Goal: Task Accomplishment & Management: Use online tool/utility

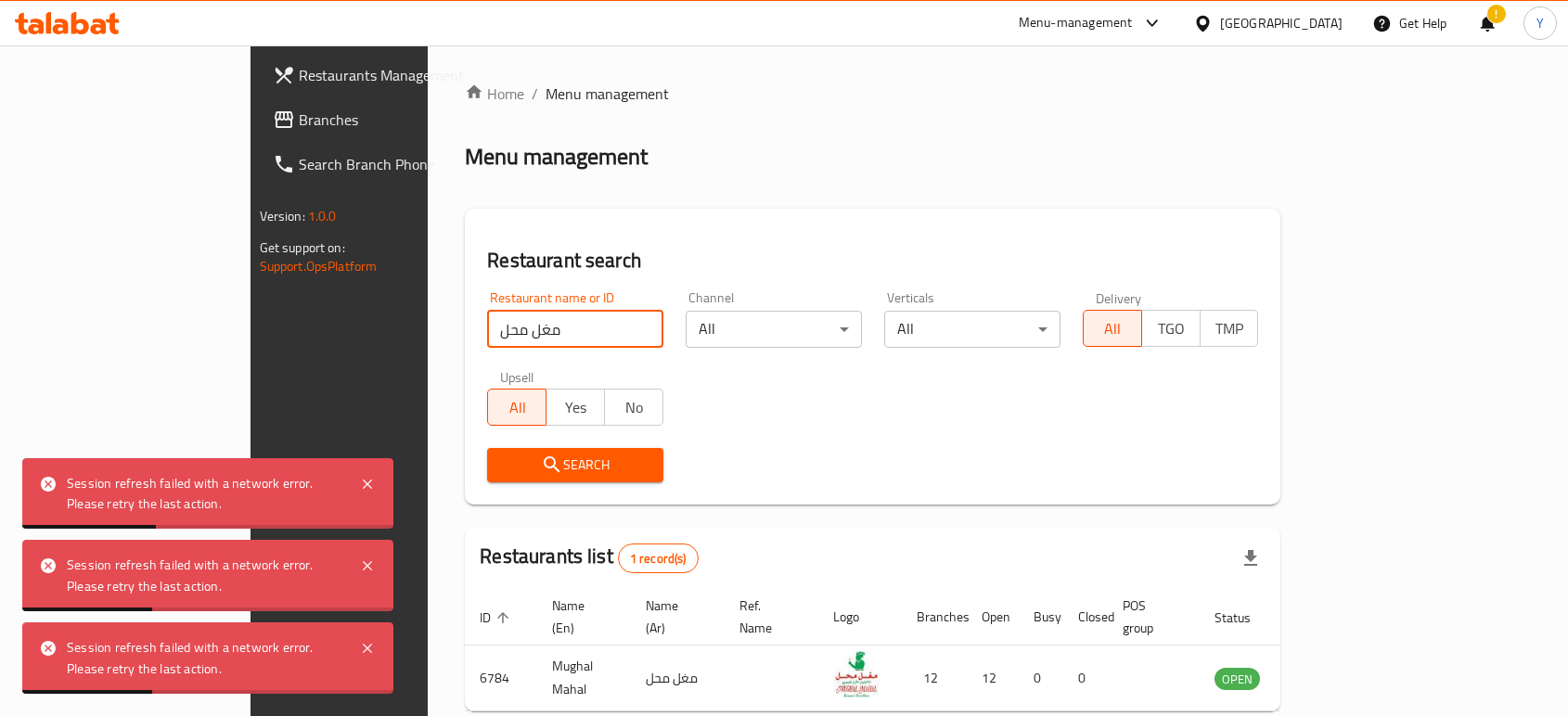
scroll to position [73, 0]
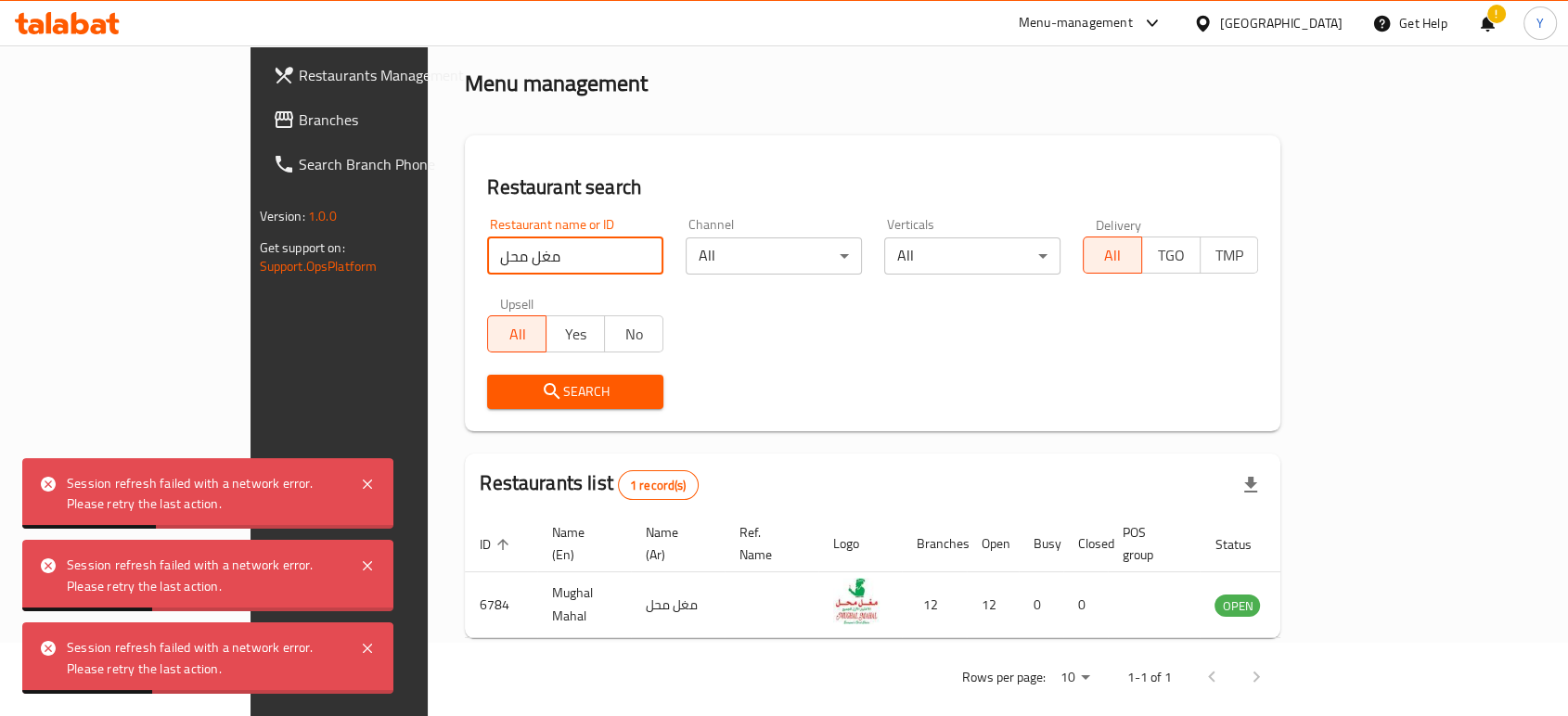
click at [487, 240] on input "مغل محل" at bounding box center [575, 256] width 176 height 37
type input "F"
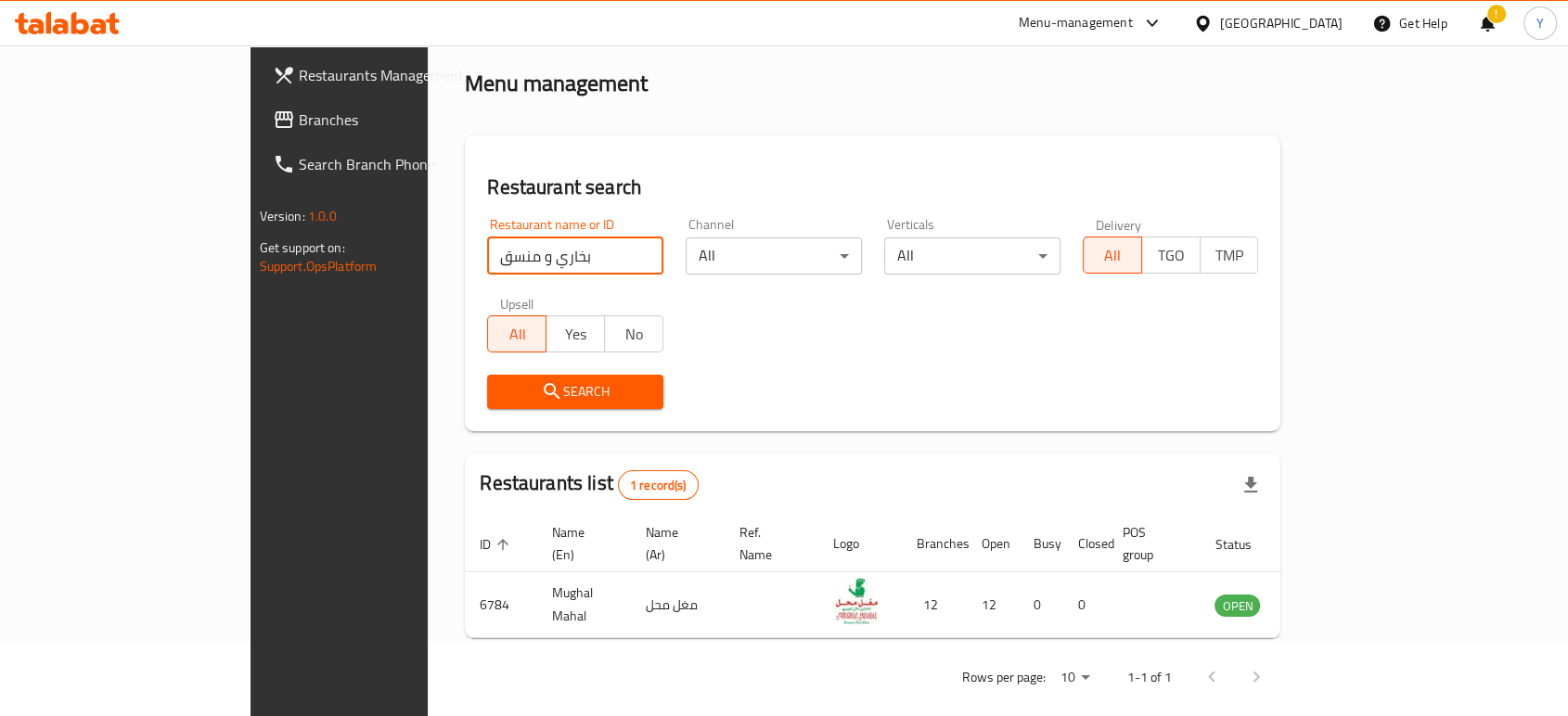
click button "Search" at bounding box center [575, 391] width 176 height 34
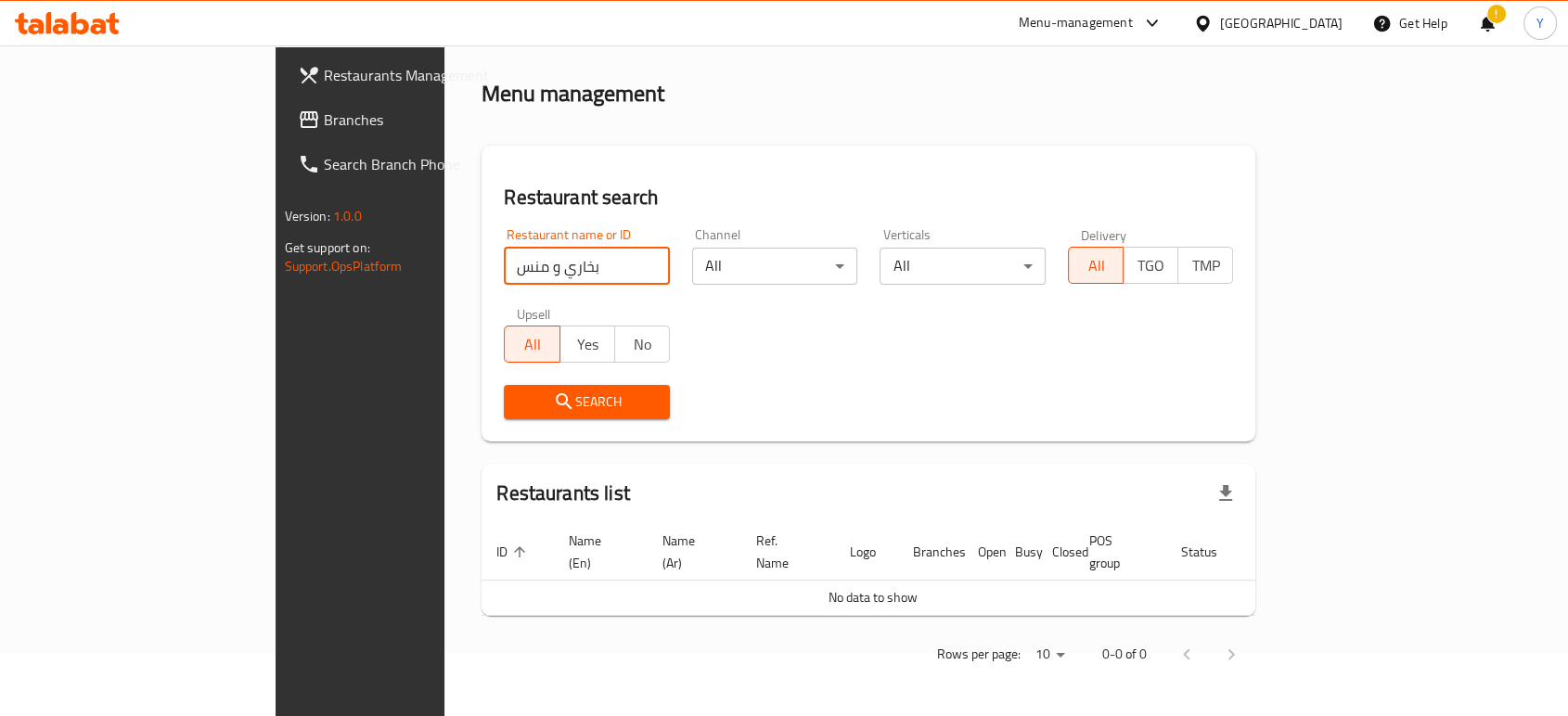
scroll to position [40, 0]
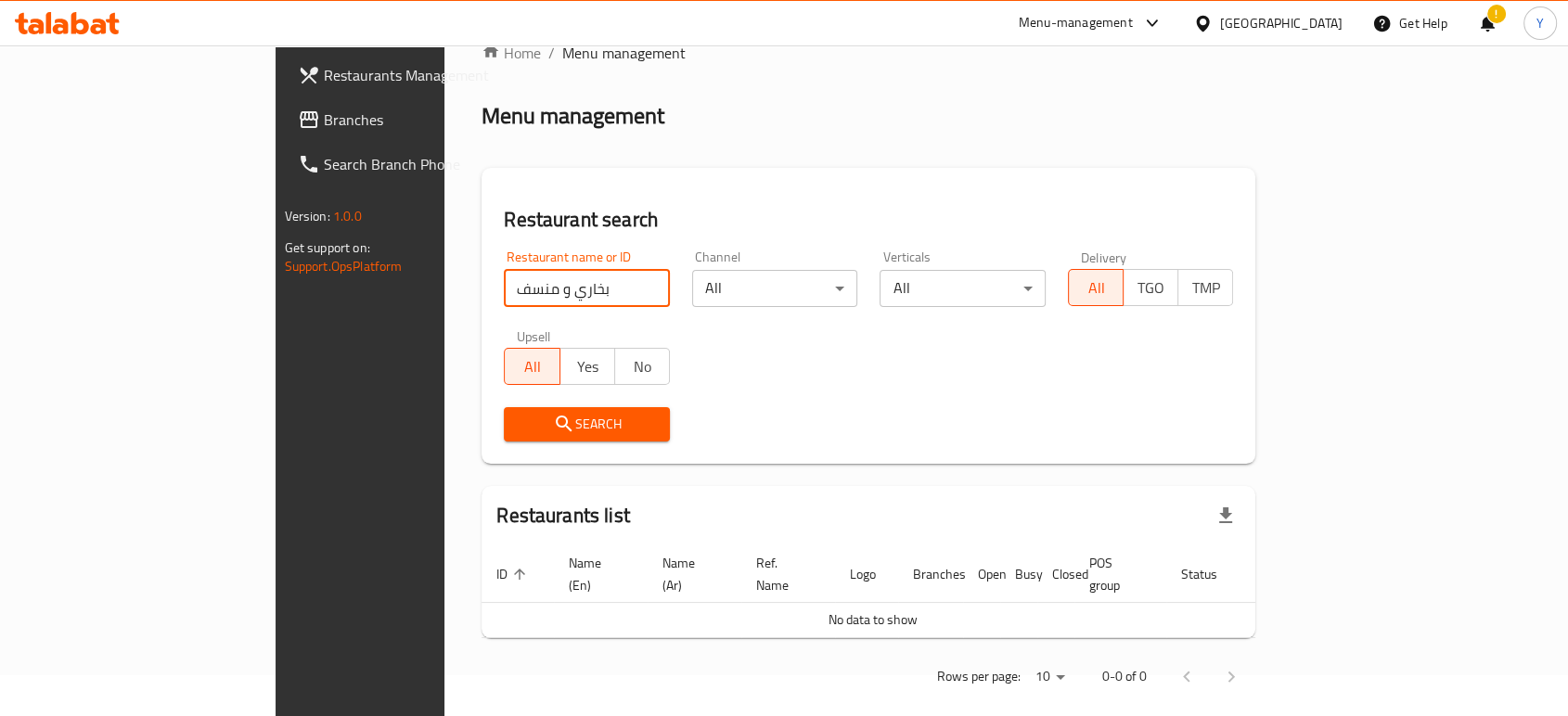
type input "بخاري و منسف"
click button "Search" at bounding box center [586, 423] width 166 height 34
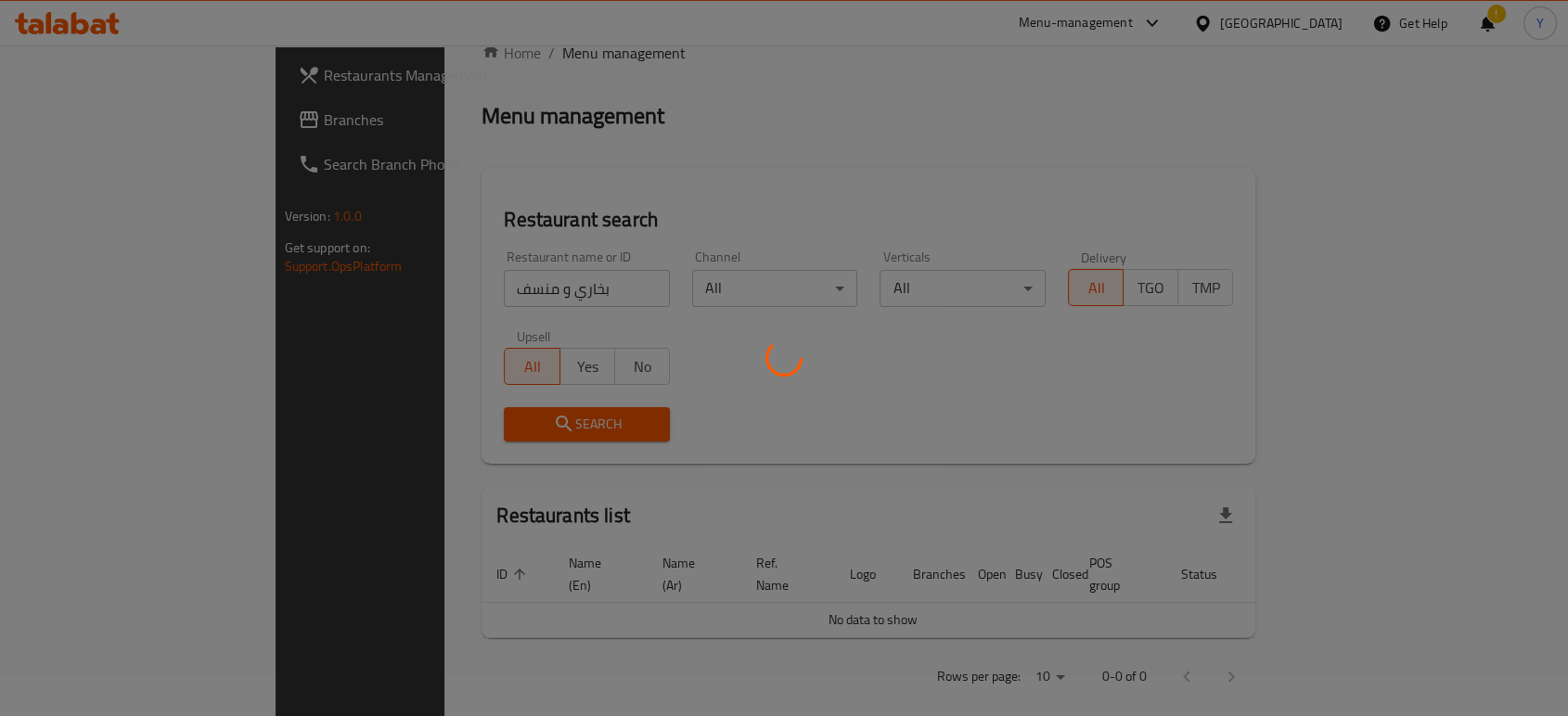
click at [1077, 417] on div at bounding box center [784, 358] width 1568 height 716
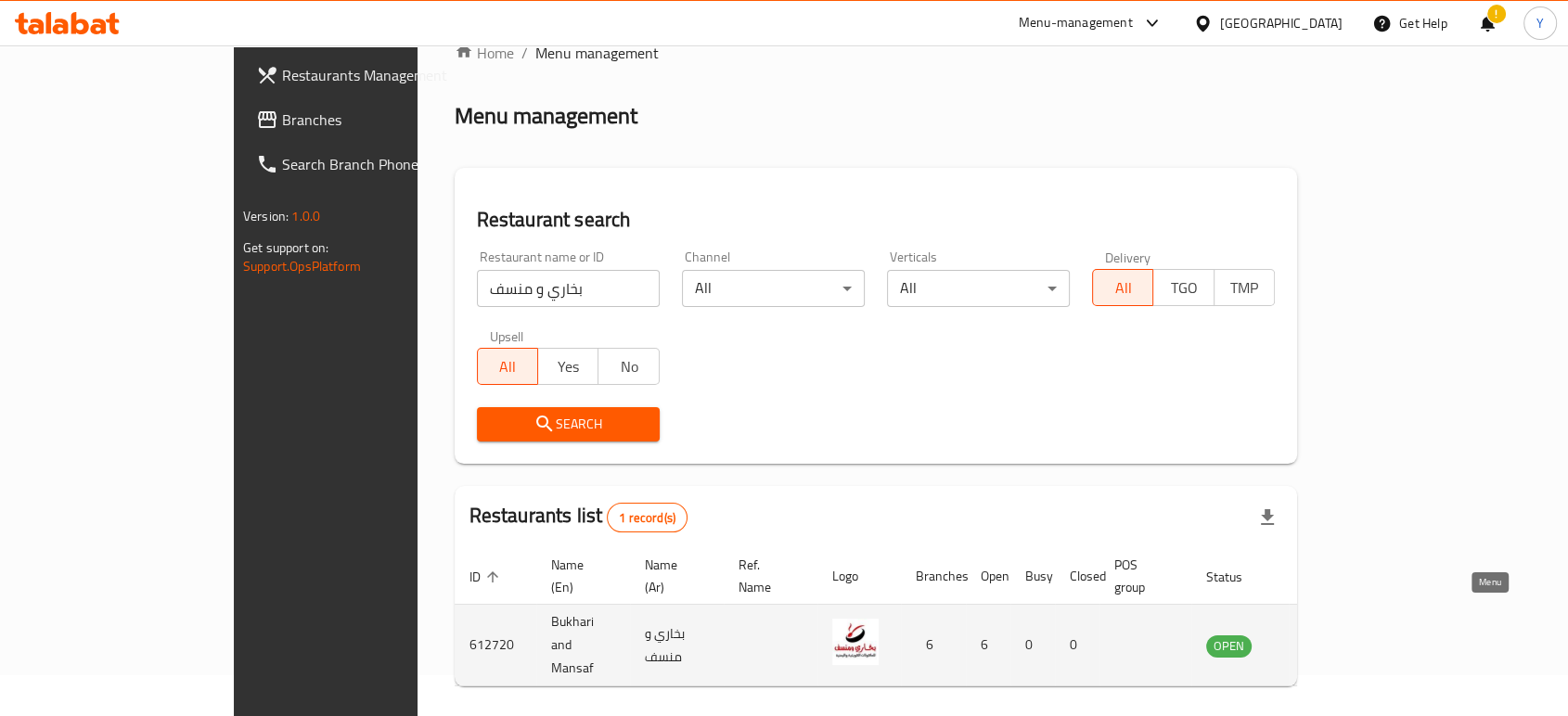
click at [1326, 634] on icon "enhanced table" at bounding box center [1315, 645] width 23 height 23
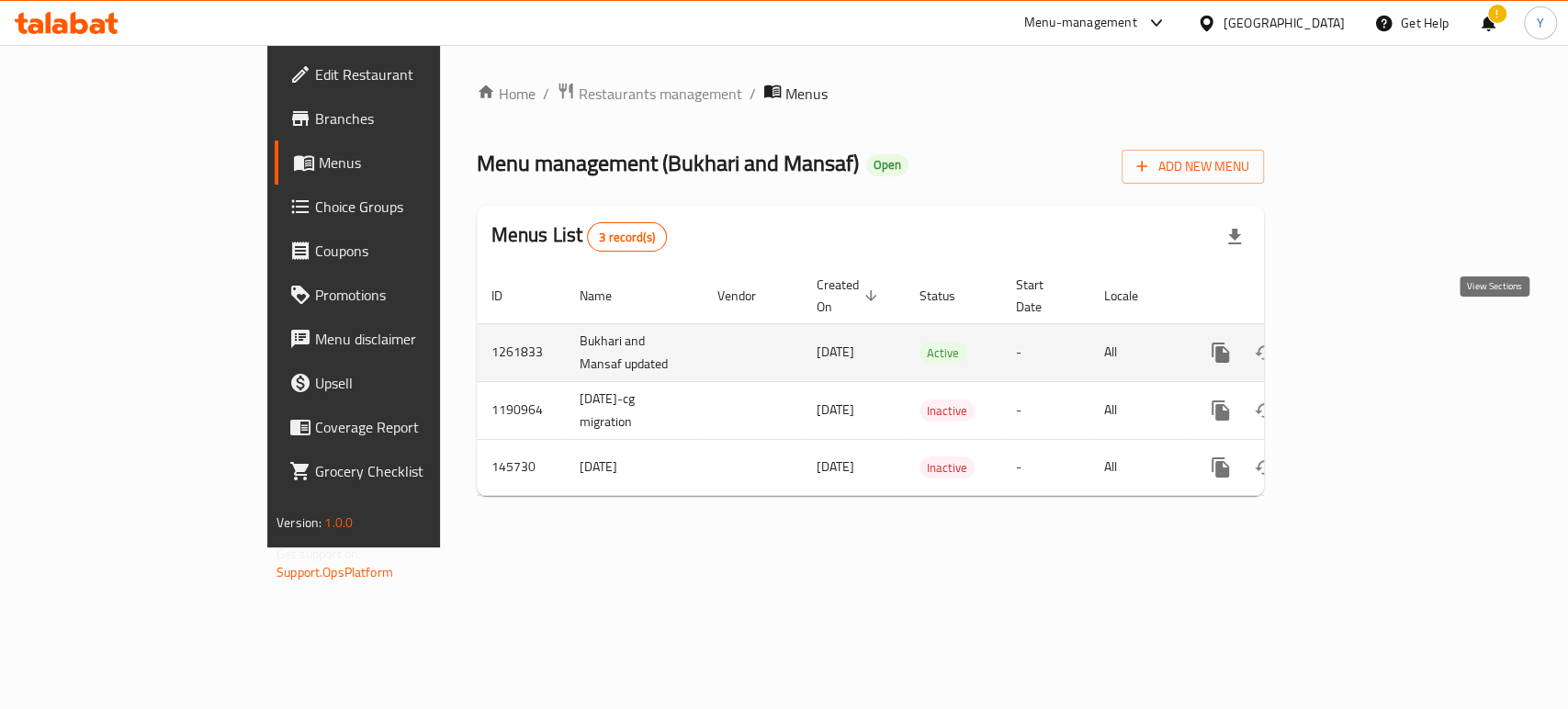
click at [1375, 331] on link "enhanced table" at bounding box center [1352, 352] width 44 height 44
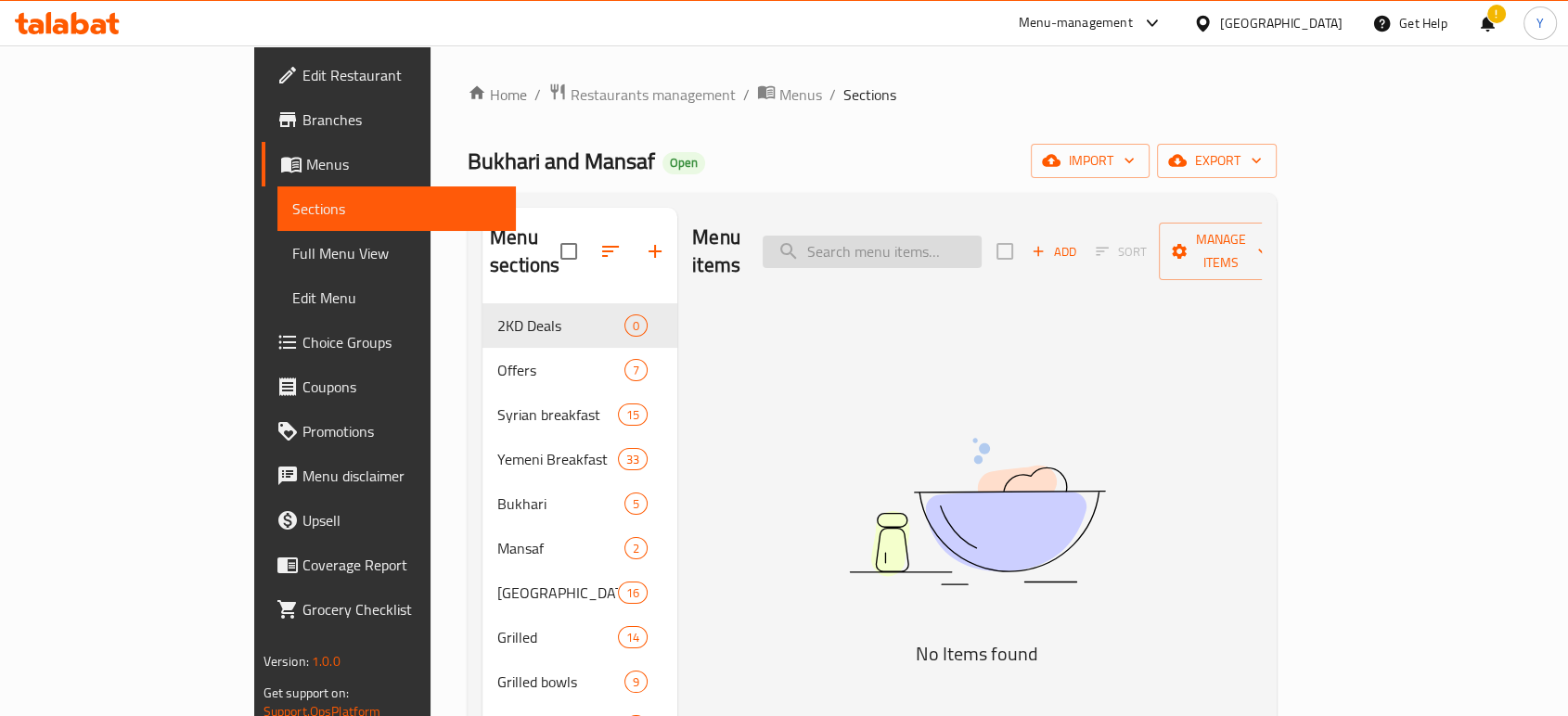
click at [931, 235] on input "search" at bounding box center [872, 251] width 219 height 33
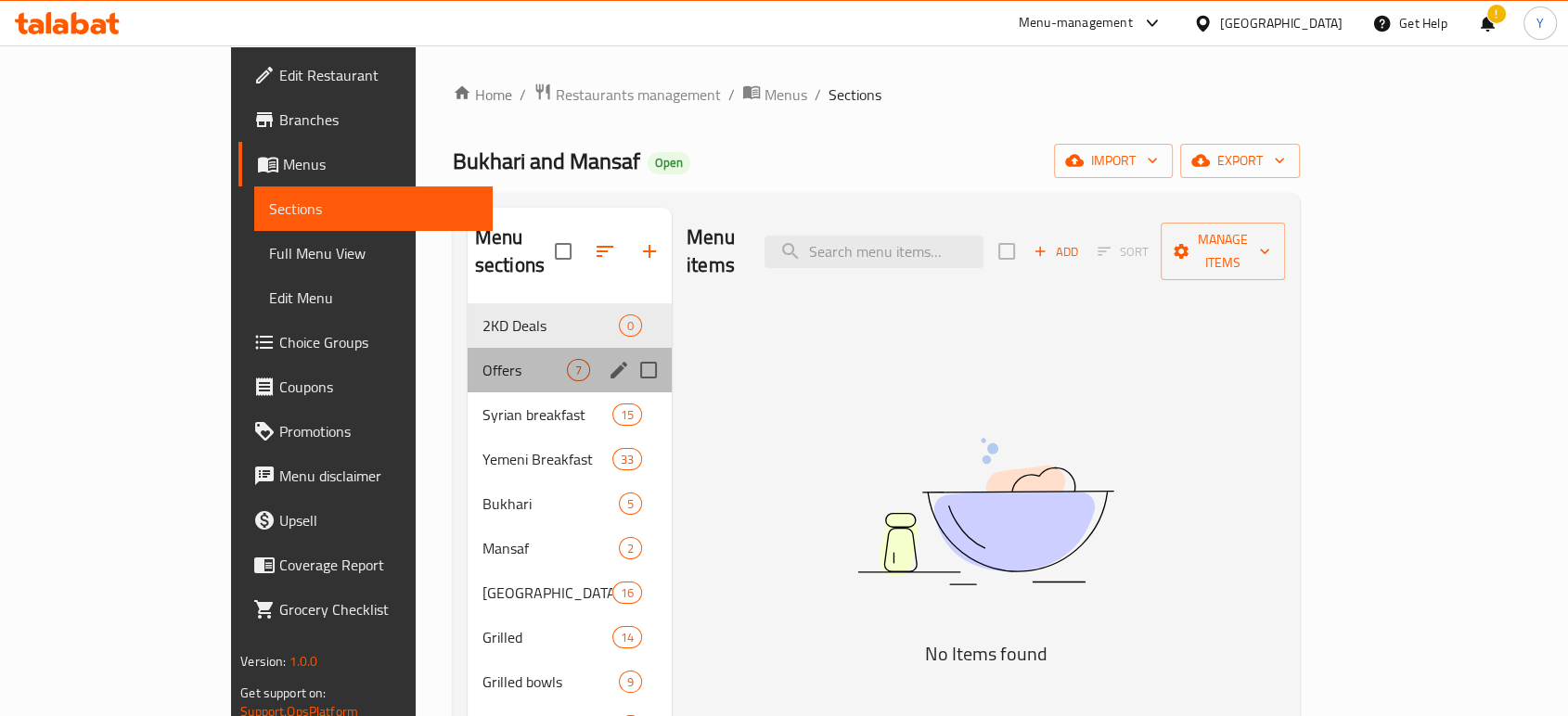
click at [467, 348] on div "Offers 7" at bounding box center [569, 369] width 204 height 44
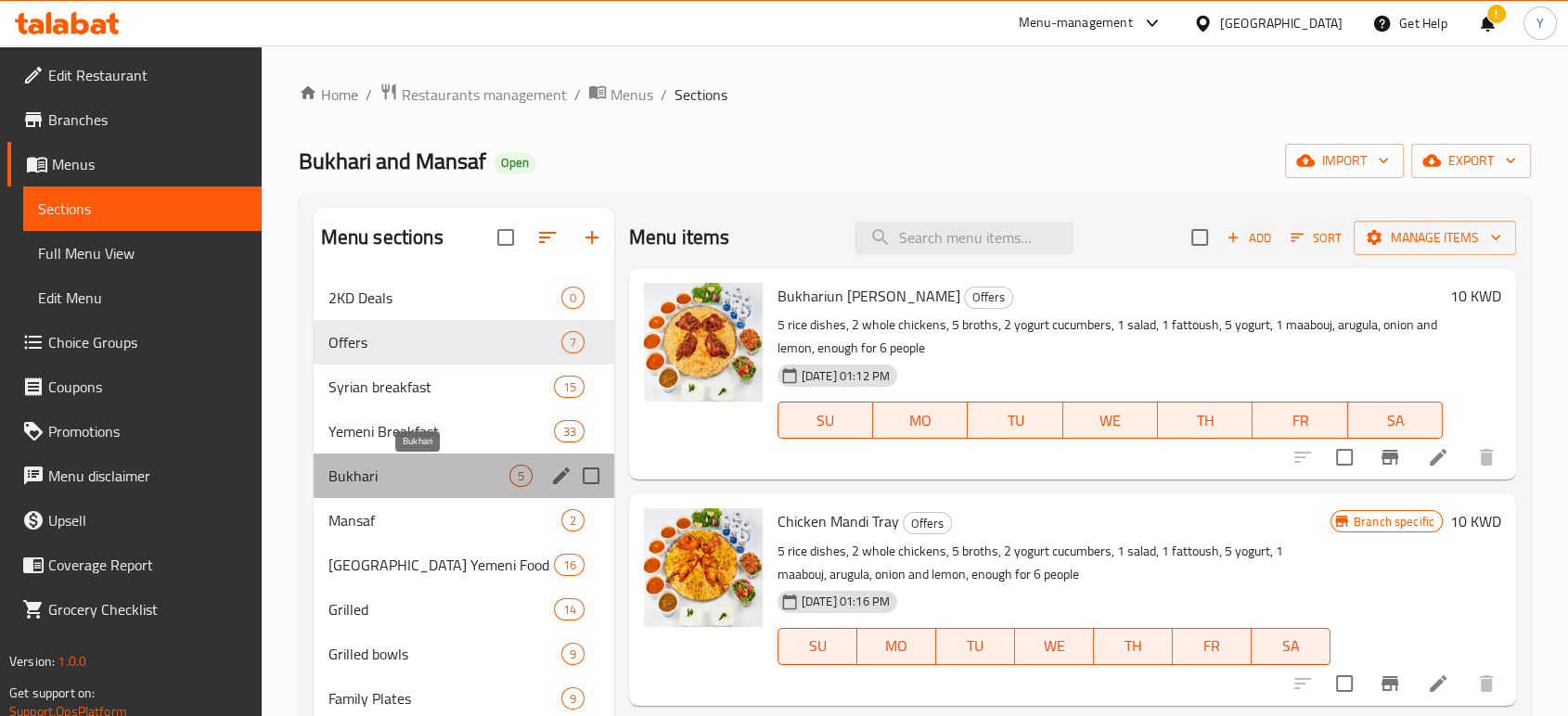
click at [395, 466] on span "Bukhari" at bounding box center [419, 476] width 181 height 23
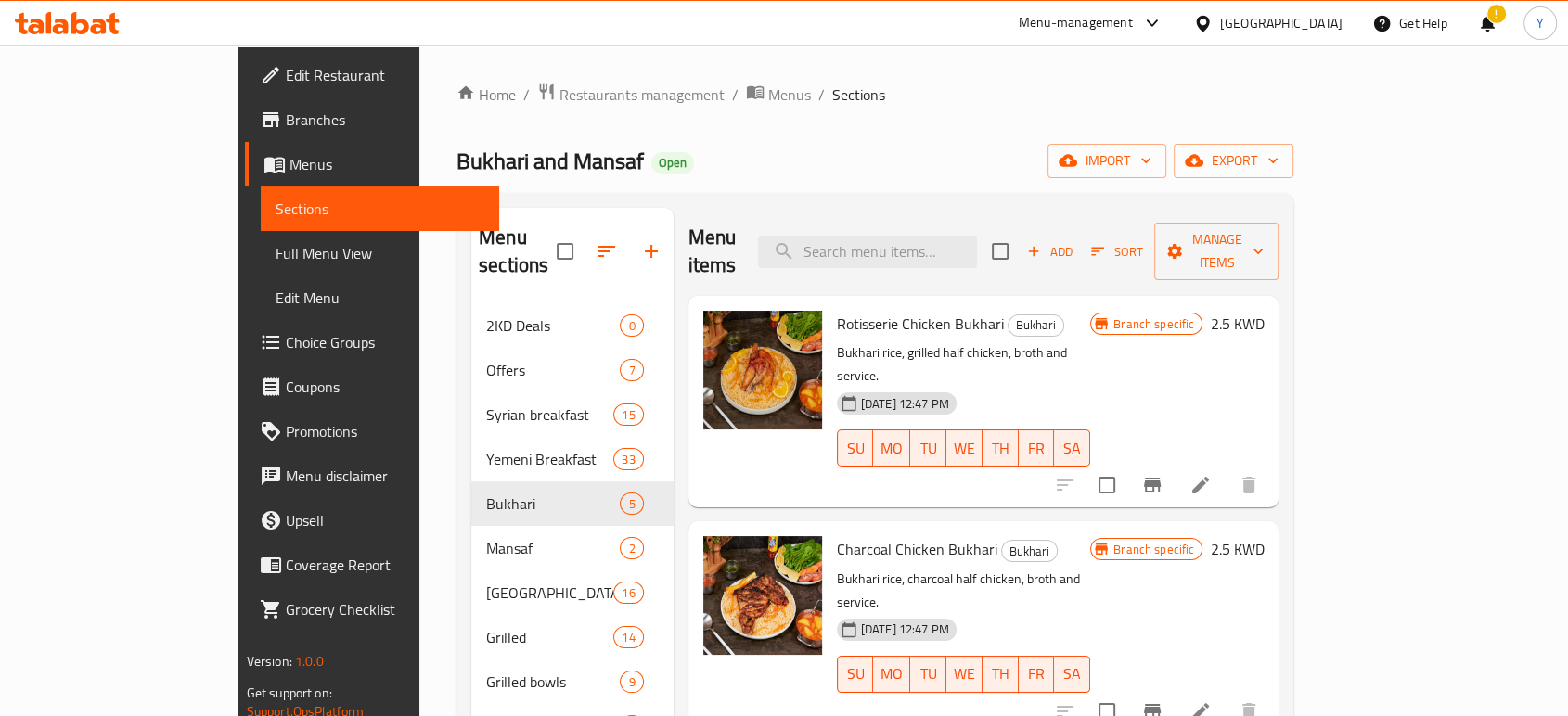
click at [873, 309] on span "Rotisserie Chicken Bukhari" at bounding box center [920, 323] width 167 height 28
copy h6 "Rotisserie Chicken Bukhari"
click at [853, 535] on span "Charcoal Chicken Bukhari" at bounding box center [917, 549] width 161 height 28
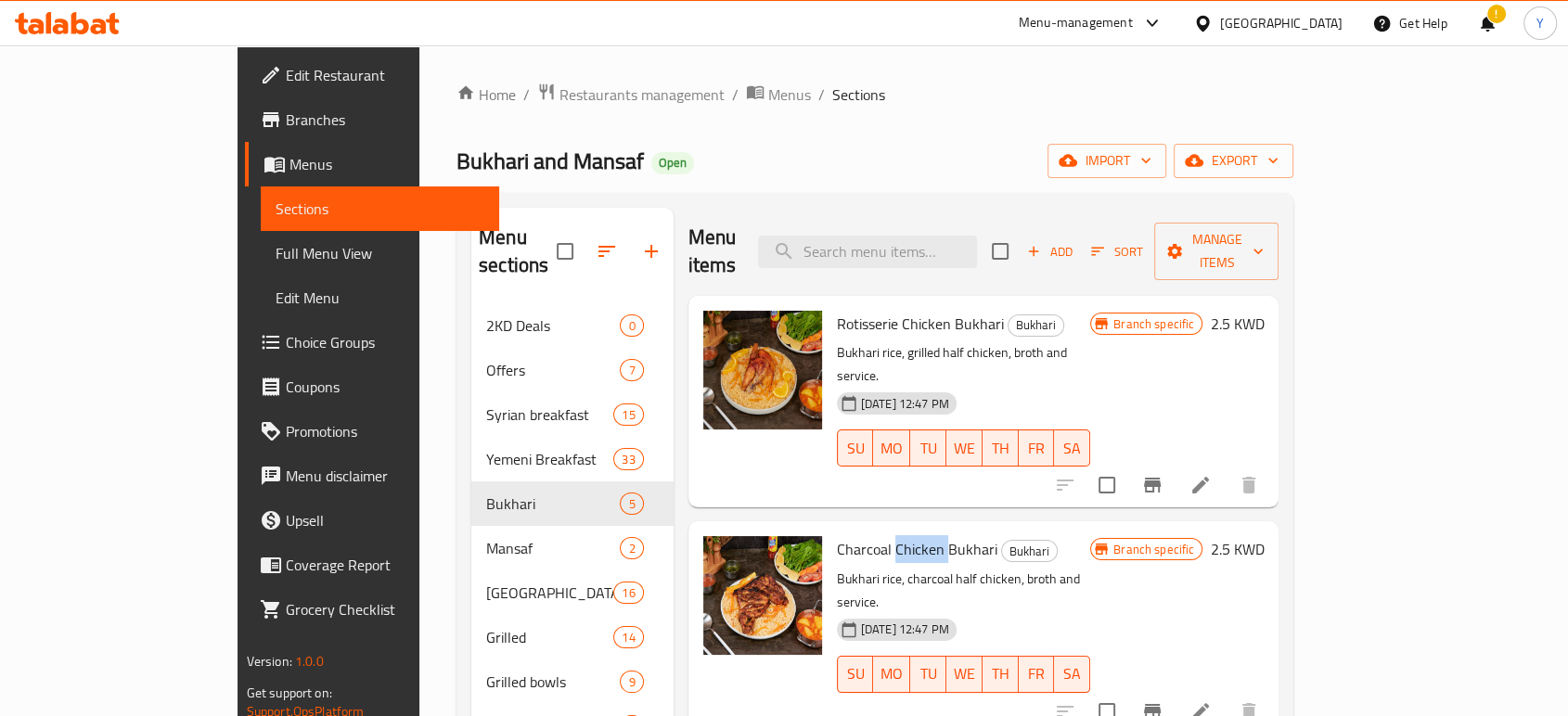
click at [853, 535] on span "Charcoal Chicken Bukhari" at bounding box center [917, 549] width 161 height 28
copy h6 "Charcoal Chicken Bukhari"
click at [917, 235] on input "search" at bounding box center [867, 251] width 219 height 33
type input "65"
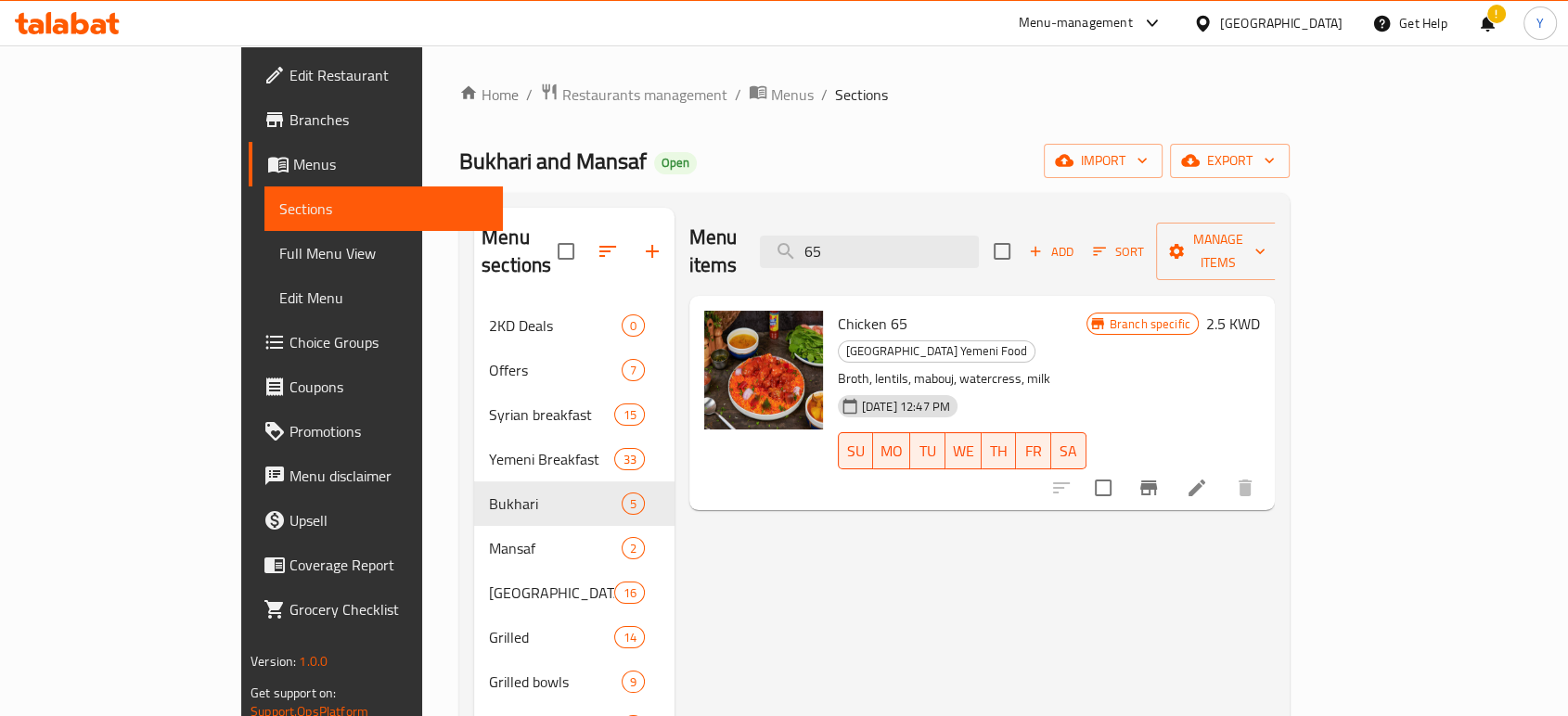
click at [838, 309] on span "Chicken 65" at bounding box center [872, 323] width 70 height 28
copy h6 "Chicken 65"
click at [459, 154] on span "Bukhari and Mansaf" at bounding box center [553, 161] width 187 height 41
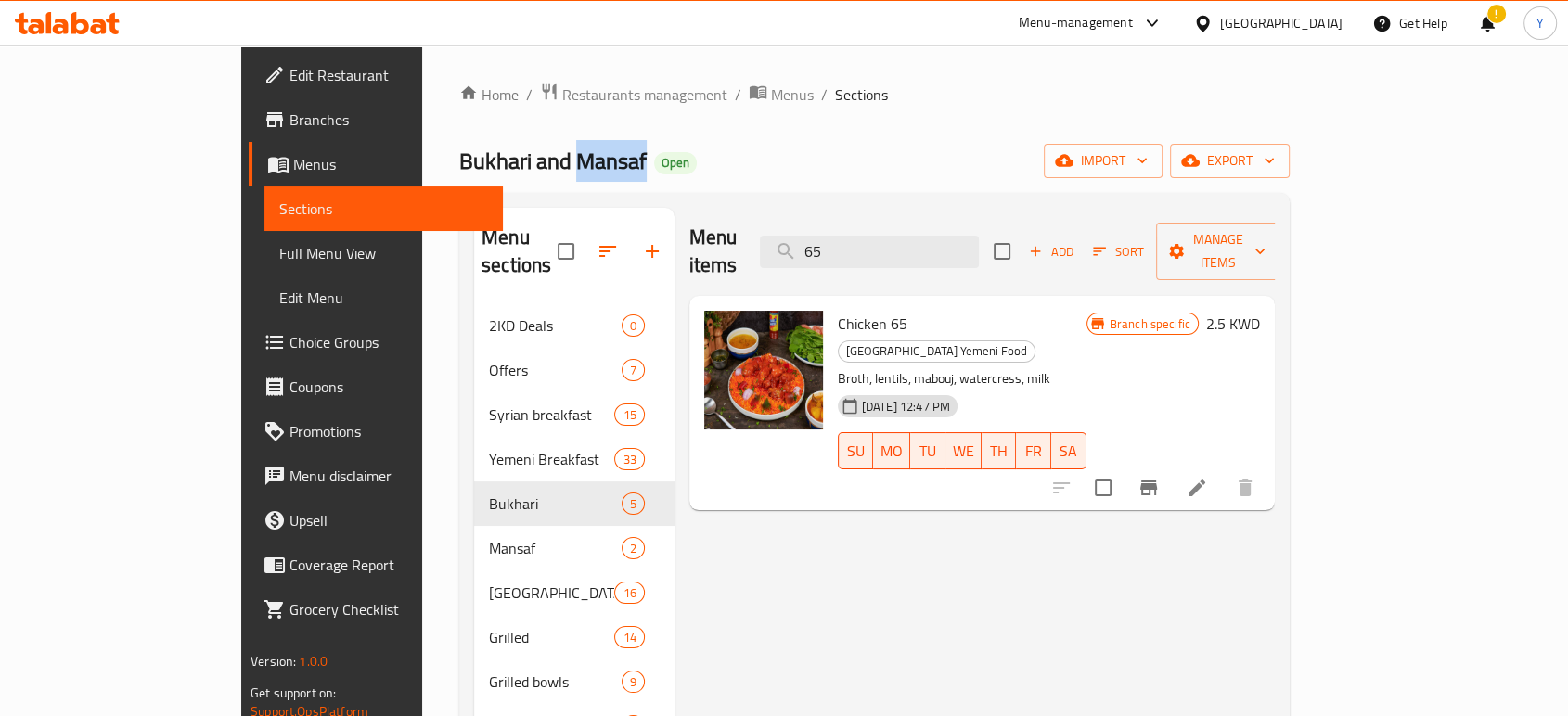
click at [459, 154] on span "Bukhari and Mansaf" at bounding box center [553, 161] width 187 height 41
copy span "Bukhari and Mansaf"
click at [562, 87] on span "Restaurants management" at bounding box center [645, 95] width 166 height 23
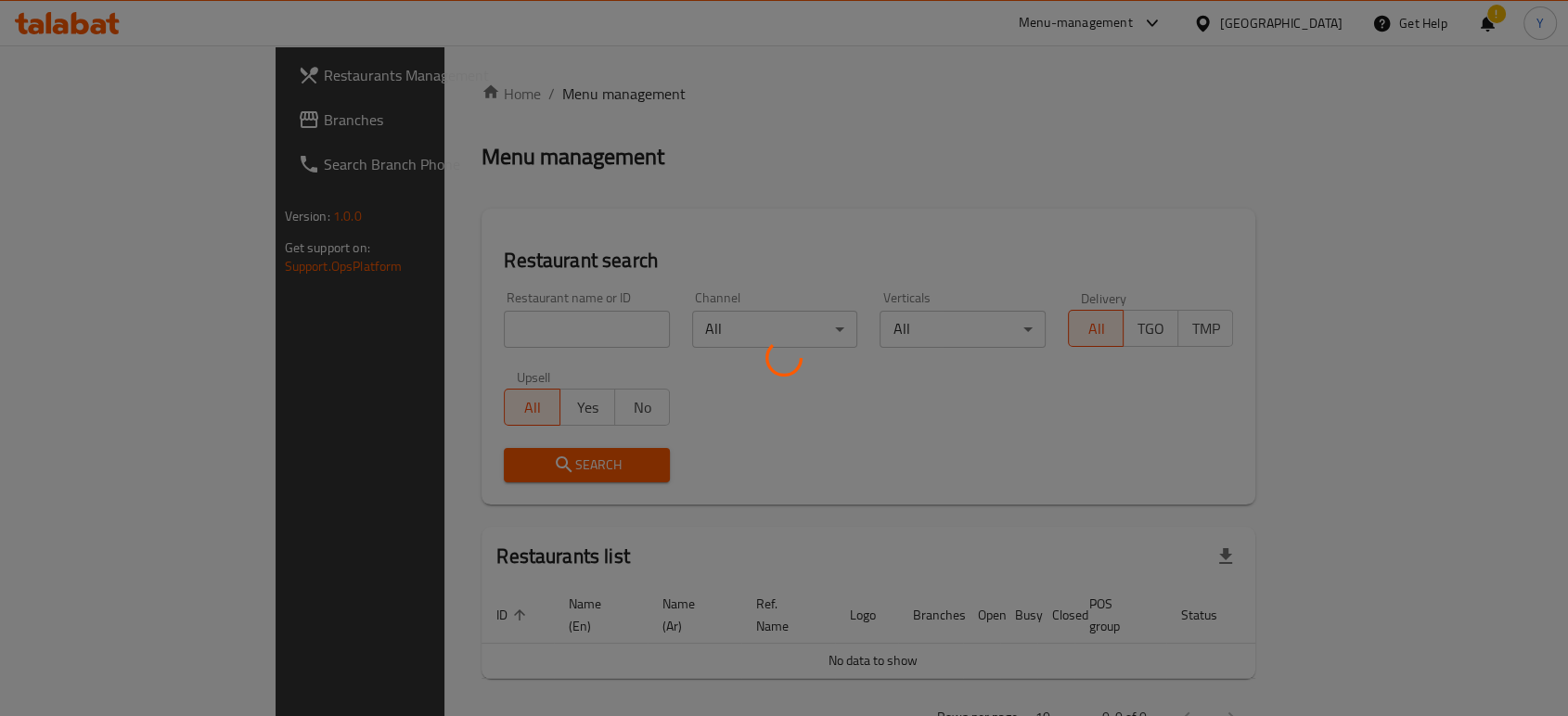
click at [481, 338] on div at bounding box center [784, 358] width 1568 height 716
click at [457, 340] on div at bounding box center [784, 358] width 1568 height 716
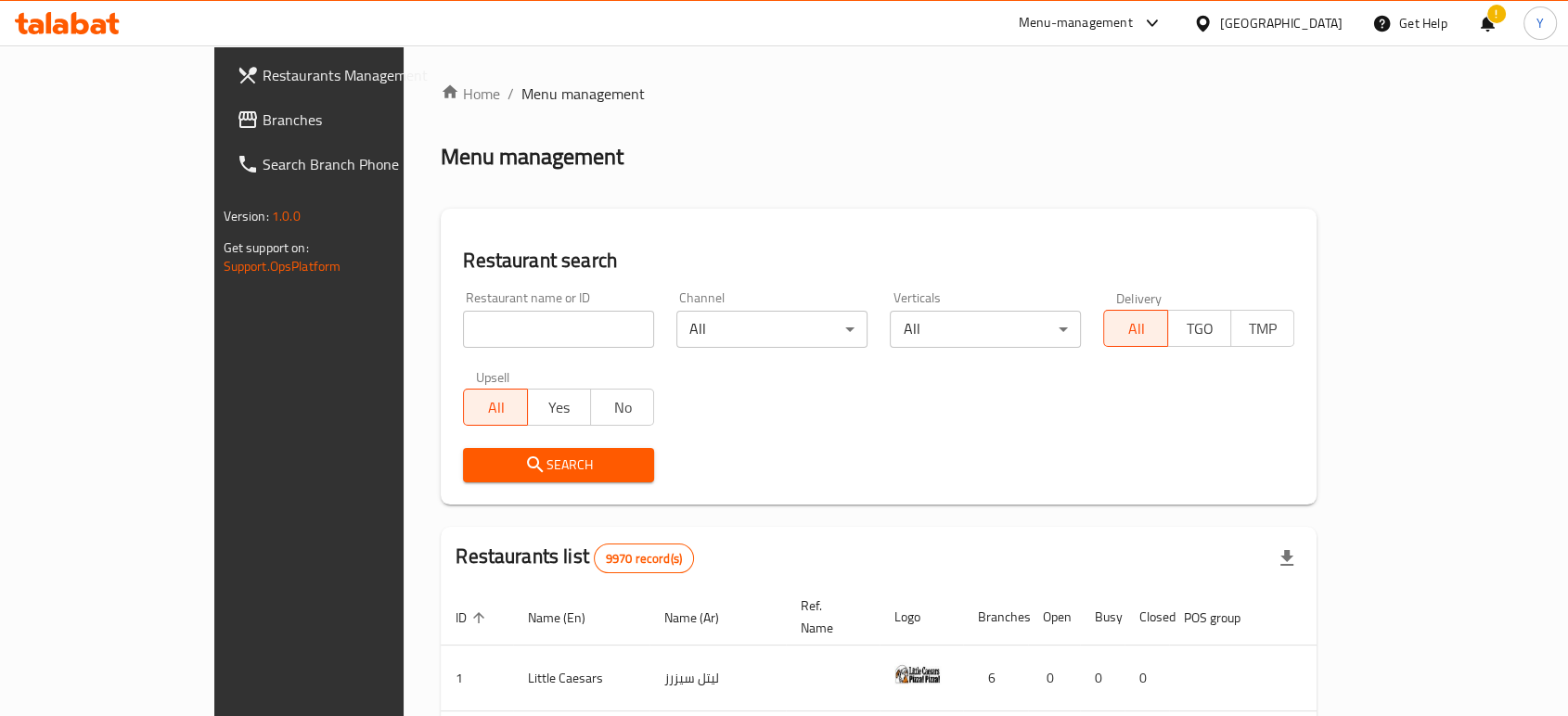
click at [547, 331] on input "search" at bounding box center [559, 329] width 191 height 37
type input "بخاري و من"
click button "Search" at bounding box center [559, 465] width 191 height 34
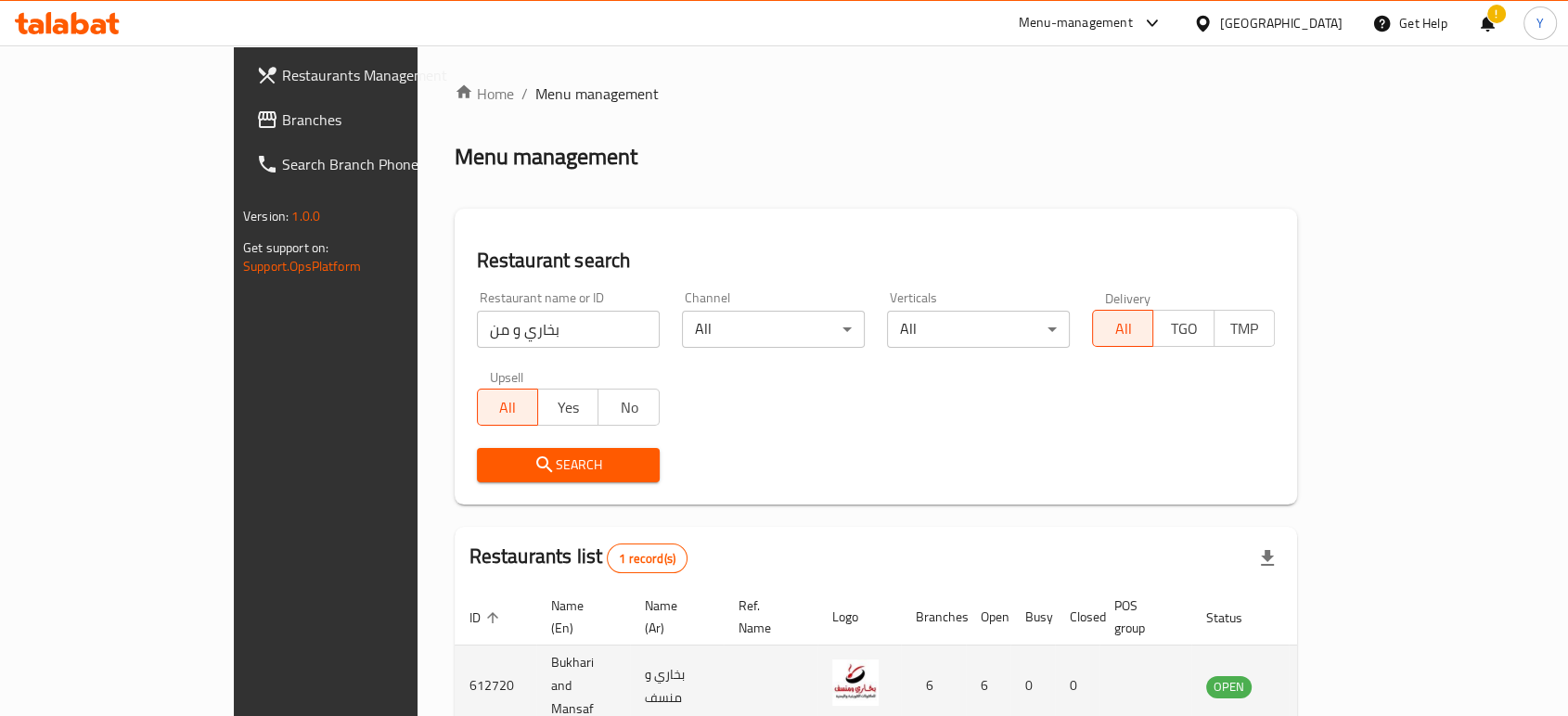
click at [454, 656] on td "612720" at bounding box center [495, 685] width 82 height 82
drag, startPoint x: 507, startPoint y: 657, endPoint x: 297, endPoint y: 655, distance: 210.0
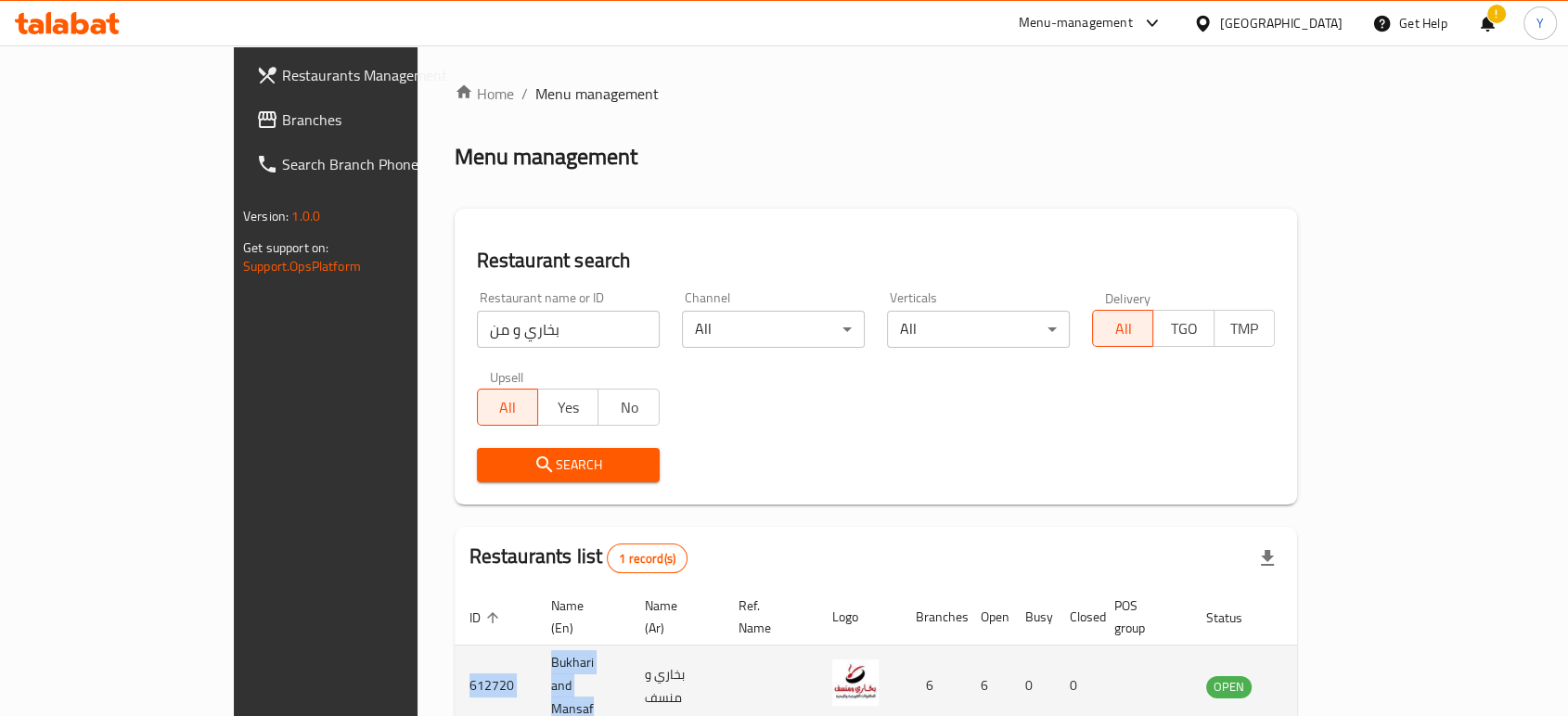
click at [454, 655] on tr "612720 Bukhari and Mansaf بخاري و منسف 6 6 0 0 OPEN" at bounding box center [903, 685] width 898 height 82
click at [454, 665] on td "612720" at bounding box center [495, 685] width 82 height 82
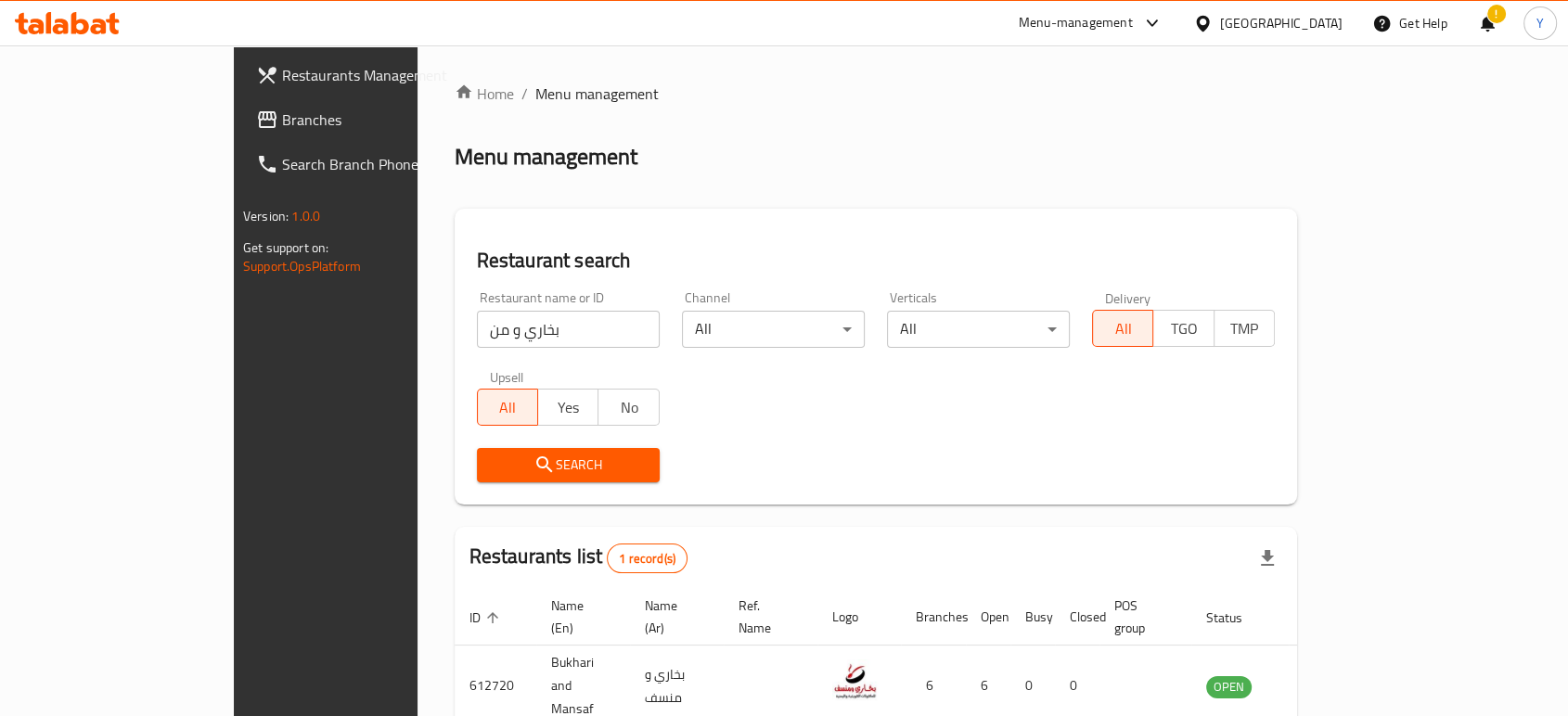
click at [477, 324] on input "بخاري و من" at bounding box center [568, 329] width 182 height 37
click button "Search" at bounding box center [568, 465] width 182 height 34
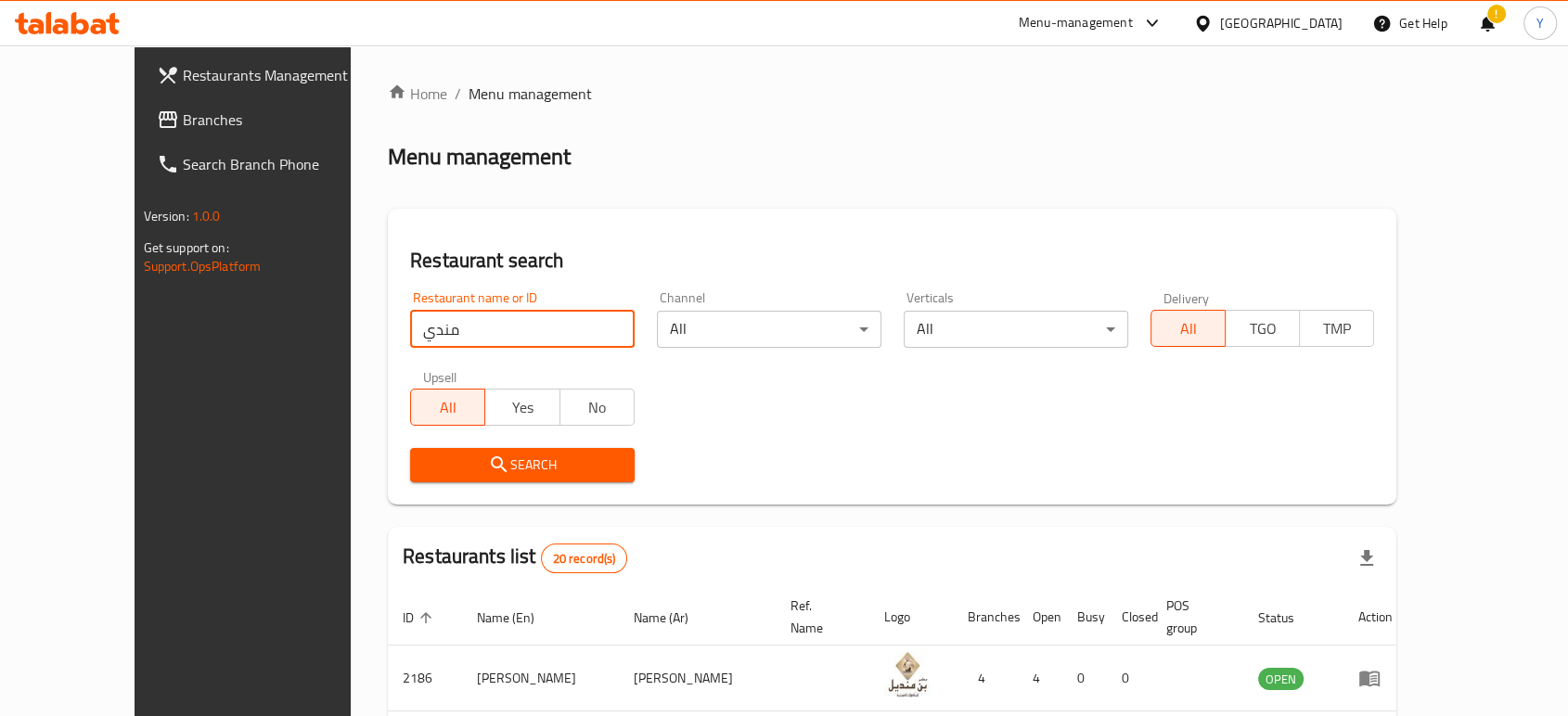
click at [449, 323] on input "مندي" at bounding box center [522, 329] width 225 height 37
type input "مندي المائد"
click button "Search" at bounding box center [522, 465] width 225 height 34
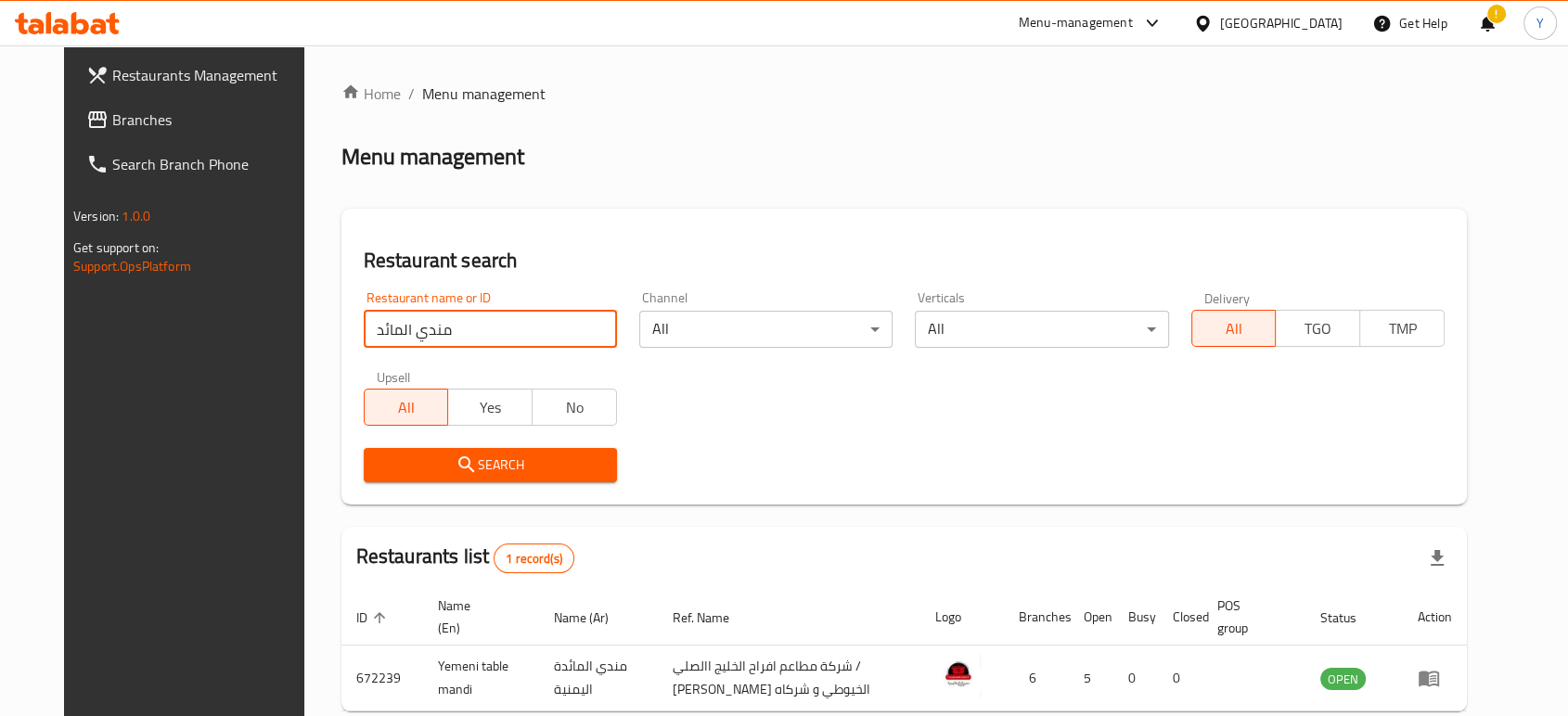
scroll to position [95, 0]
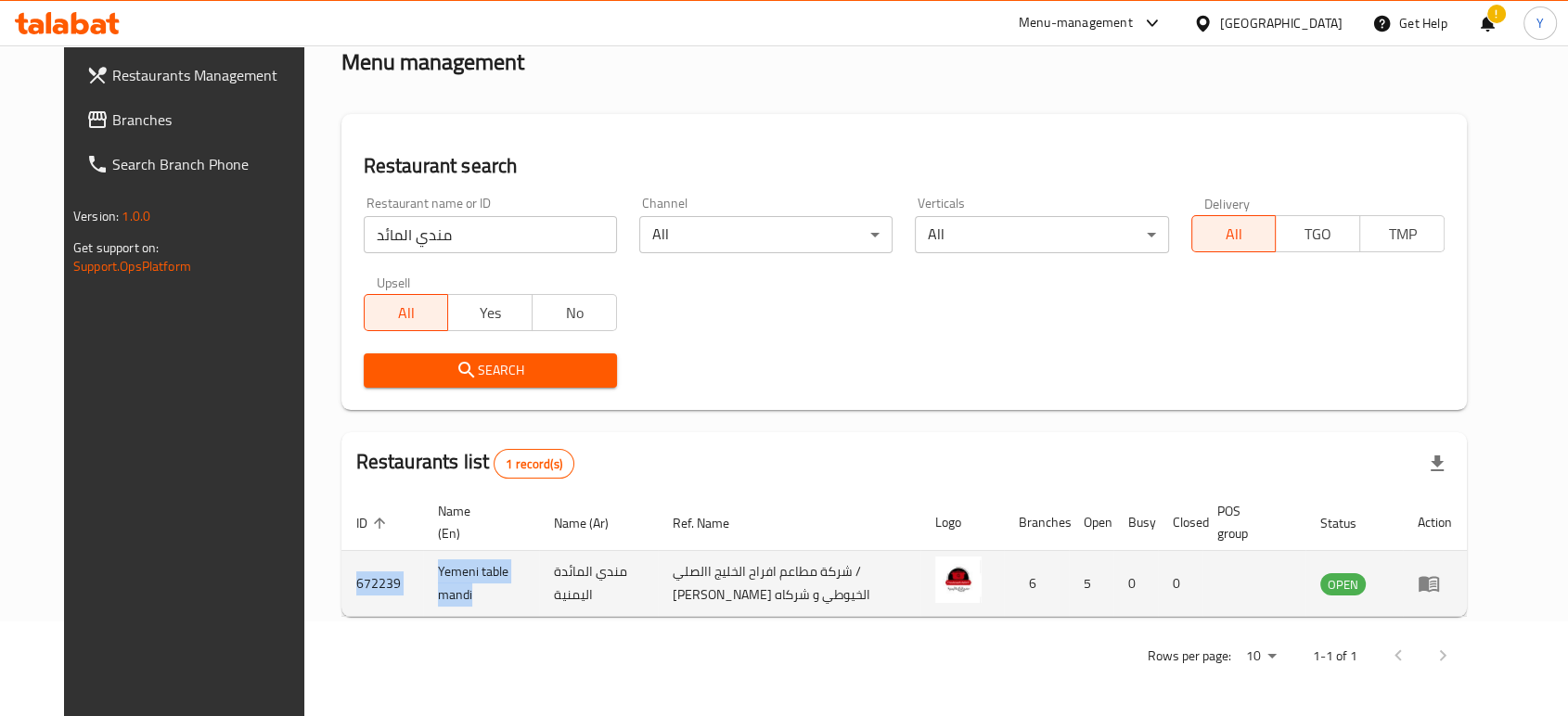
drag, startPoint x: 305, startPoint y: 577, endPoint x: 465, endPoint y: 595, distance: 161.0
click at [465, 595] on tr "672239 Yemeni table mandi مندي المائدة اليمنية شركة مطاعم افراح الخليج االصلي /…" at bounding box center [904, 583] width 1125 height 66
copy tr "672239 Yemeni table mandi"
click at [1436, 580] on icon "enhanced table" at bounding box center [1433, 584] width 7 height 8
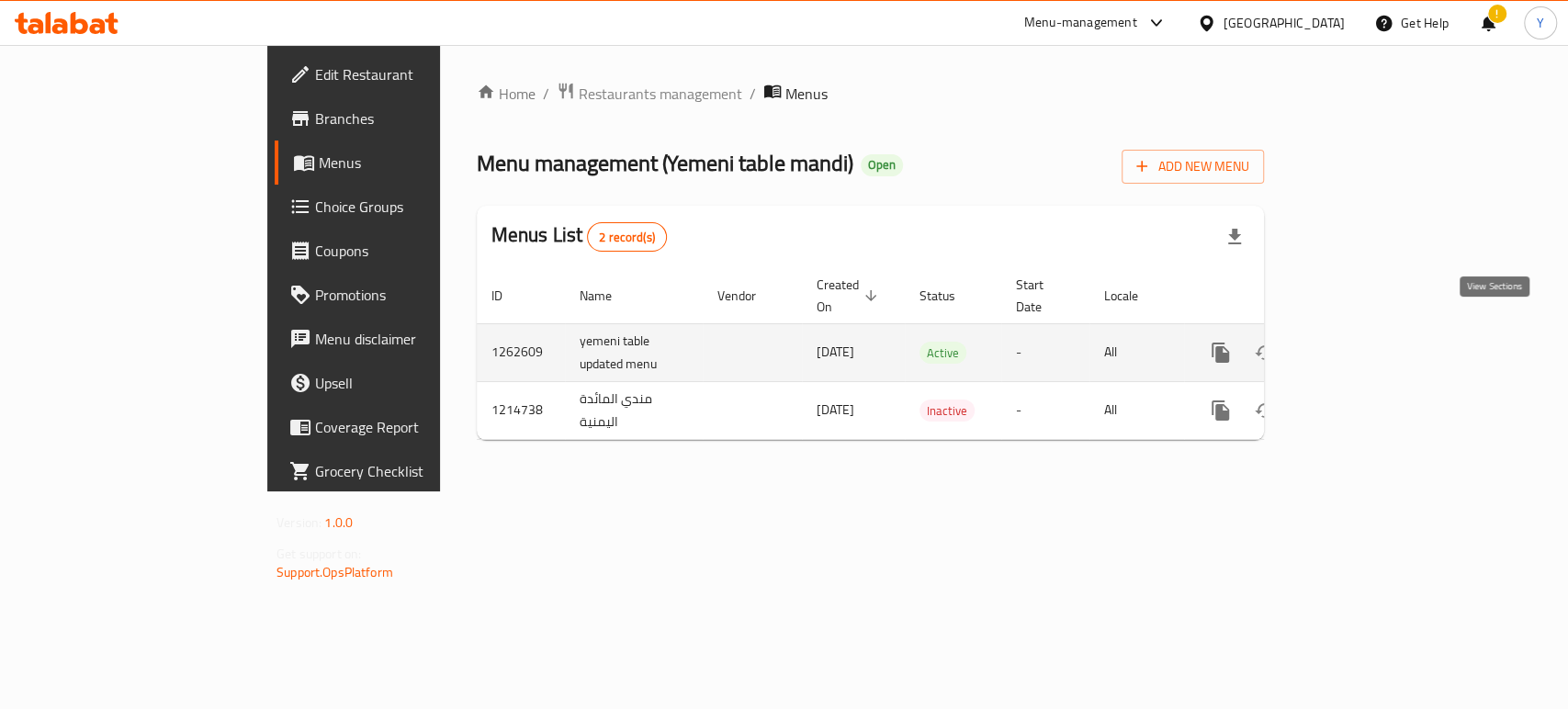
click at [1364, 341] on icon "enhanced table" at bounding box center [1352, 352] width 22 height 22
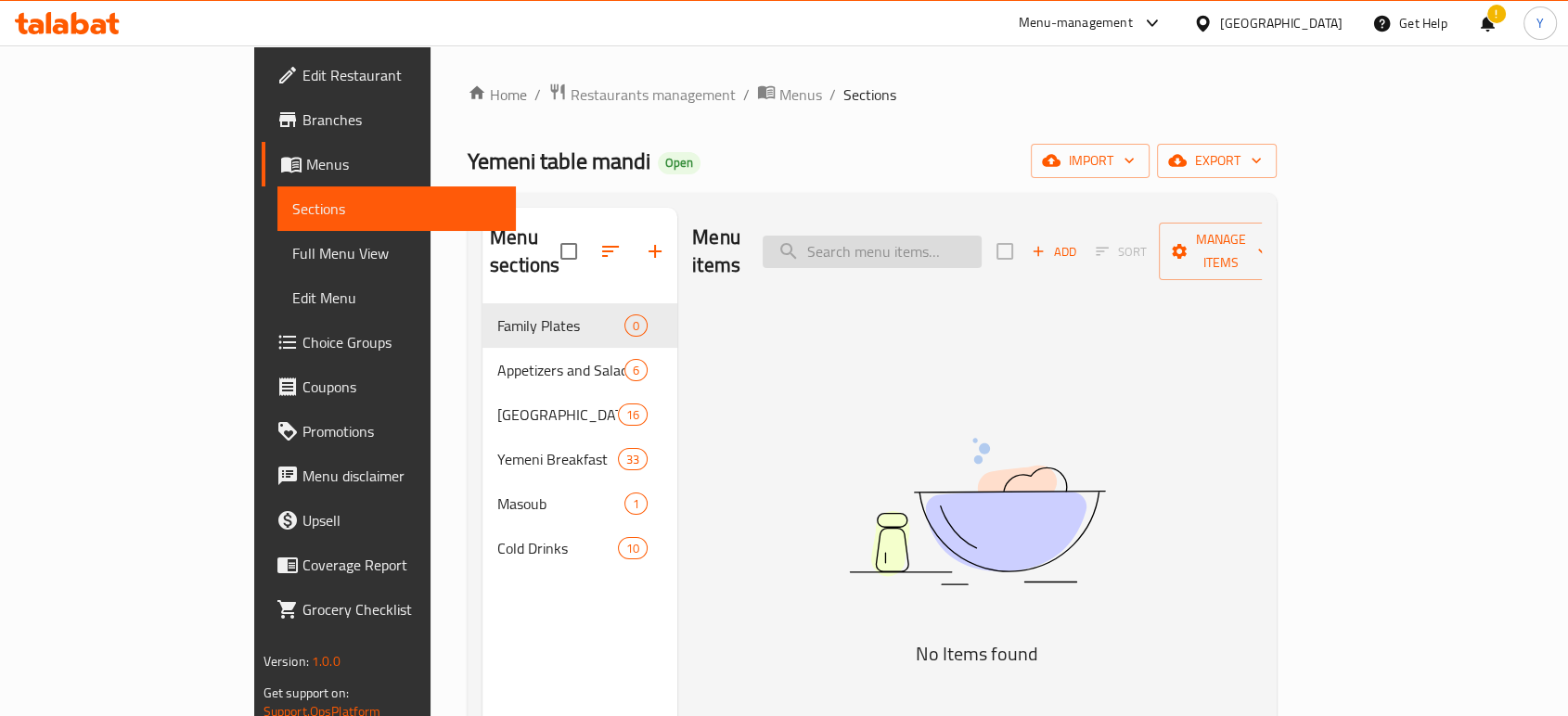
click at [955, 252] on input "search" at bounding box center [872, 251] width 219 height 33
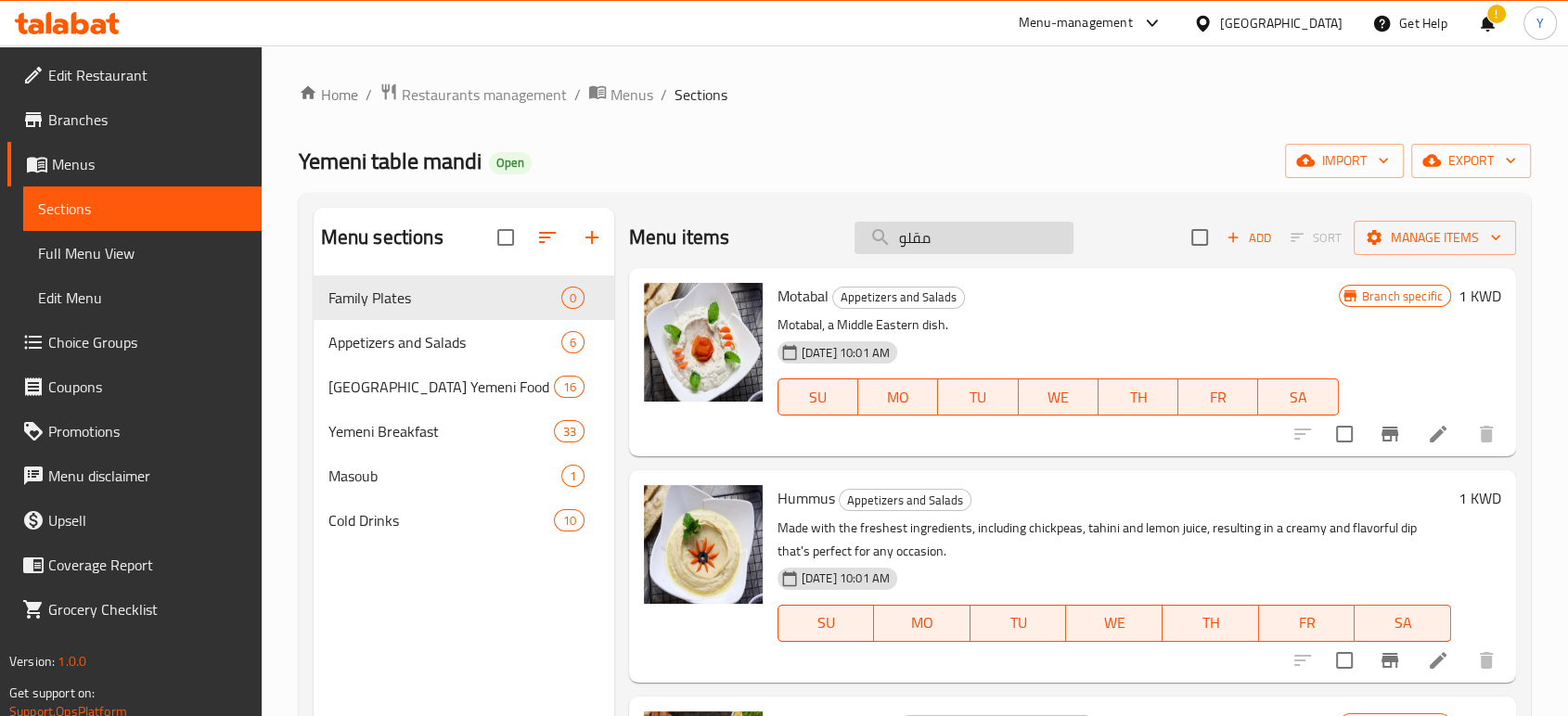
type input "مقلو"
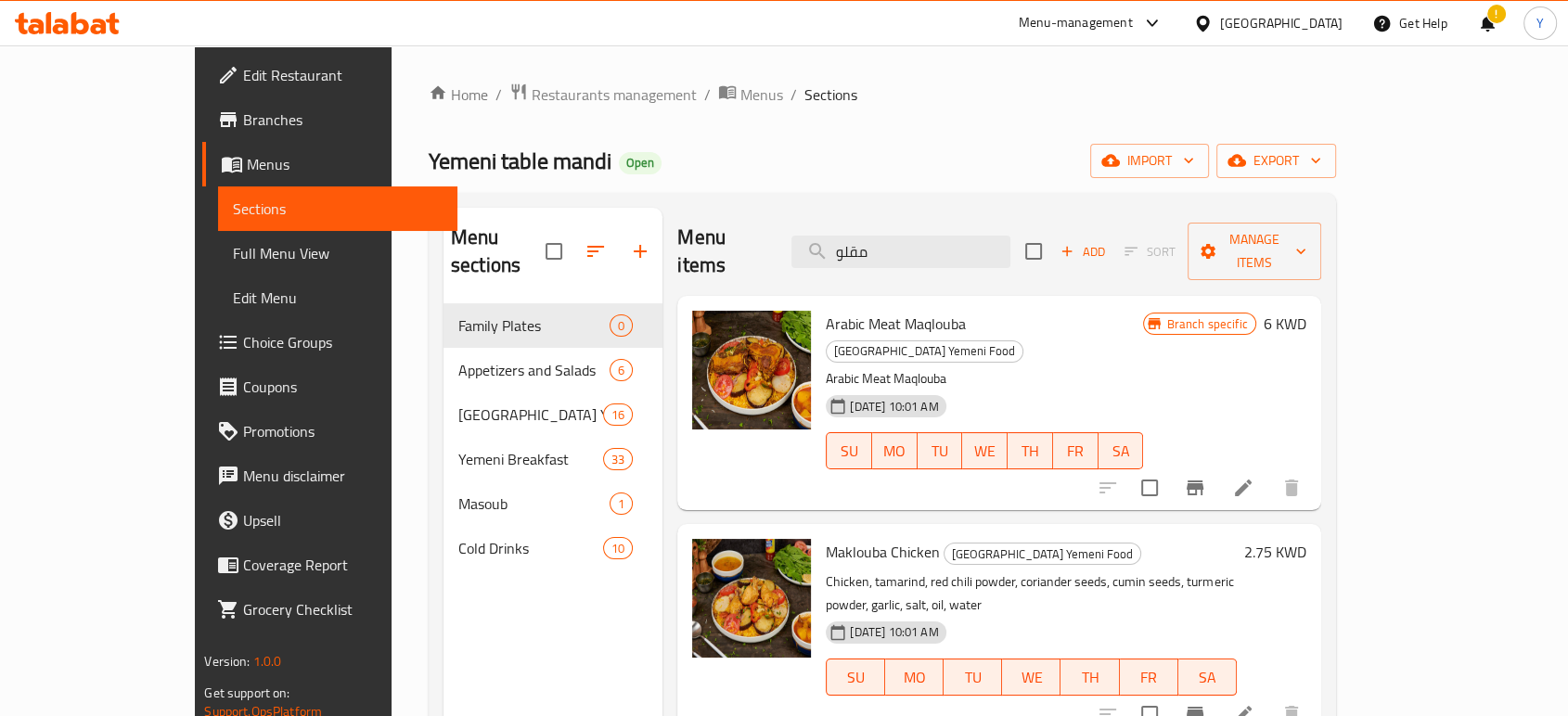
click at [826, 538] on span "Maklouba Chicken" at bounding box center [883, 552] width 114 height 28
drag, startPoint x: 779, startPoint y: 500, endPoint x: 877, endPoint y: 502, distance: 98.0
click at [877, 538] on span "Maklouba Chicken" at bounding box center [883, 552] width 114 height 28
copy span "Maklouba Chicken"
click at [972, 235] on input "مقلو" at bounding box center [901, 251] width 219 height 33
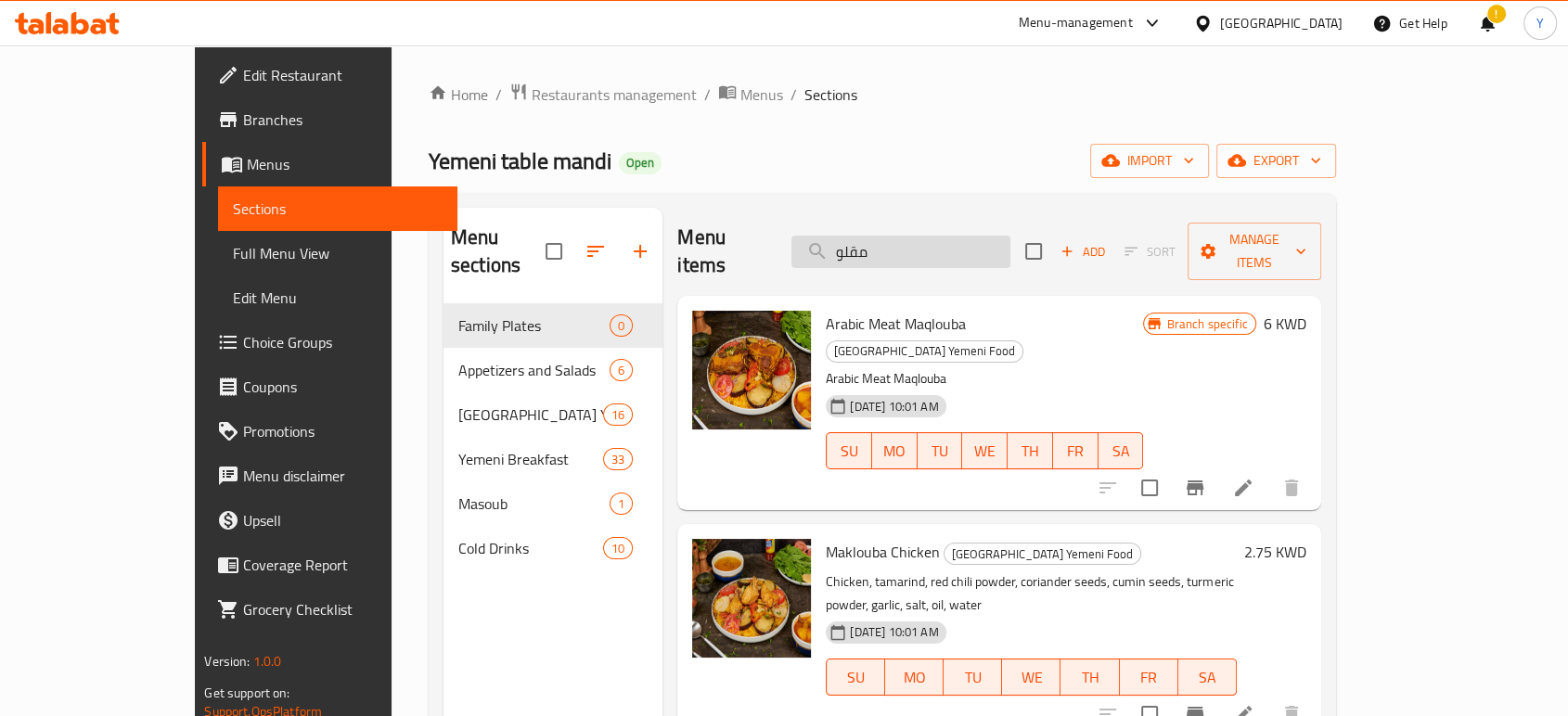
click at [972, 235] on input "مقلو" at bounding box center [901, 251] width 219 height 33
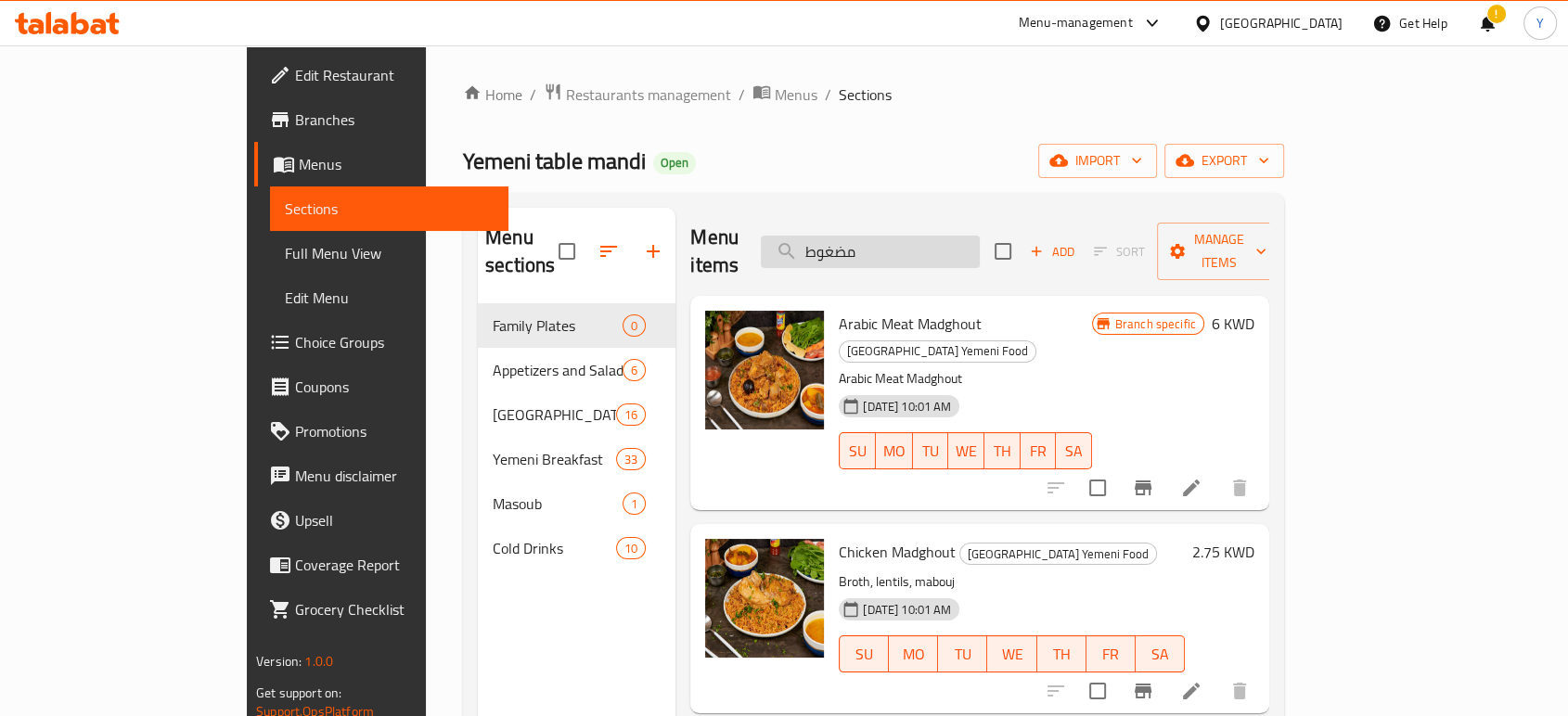
type input "مضغوط"
drag, startPoint x: 776, startPoint y: 493, endPoint x: 895, endPoint y: 508, distance: 119.9
click at [895, 531] on div "Chicken Madghout Kuwait Yemeni Food Broth, lentils, mabouj 23-10-2024 10:01 AM …" at bounding box center [1011, 618] width 361 height 173
copy h6 "Chicken Madghout"
click at [952, 235] on input "مضغوط" at bounding box center [870, 251] width 219 height 33
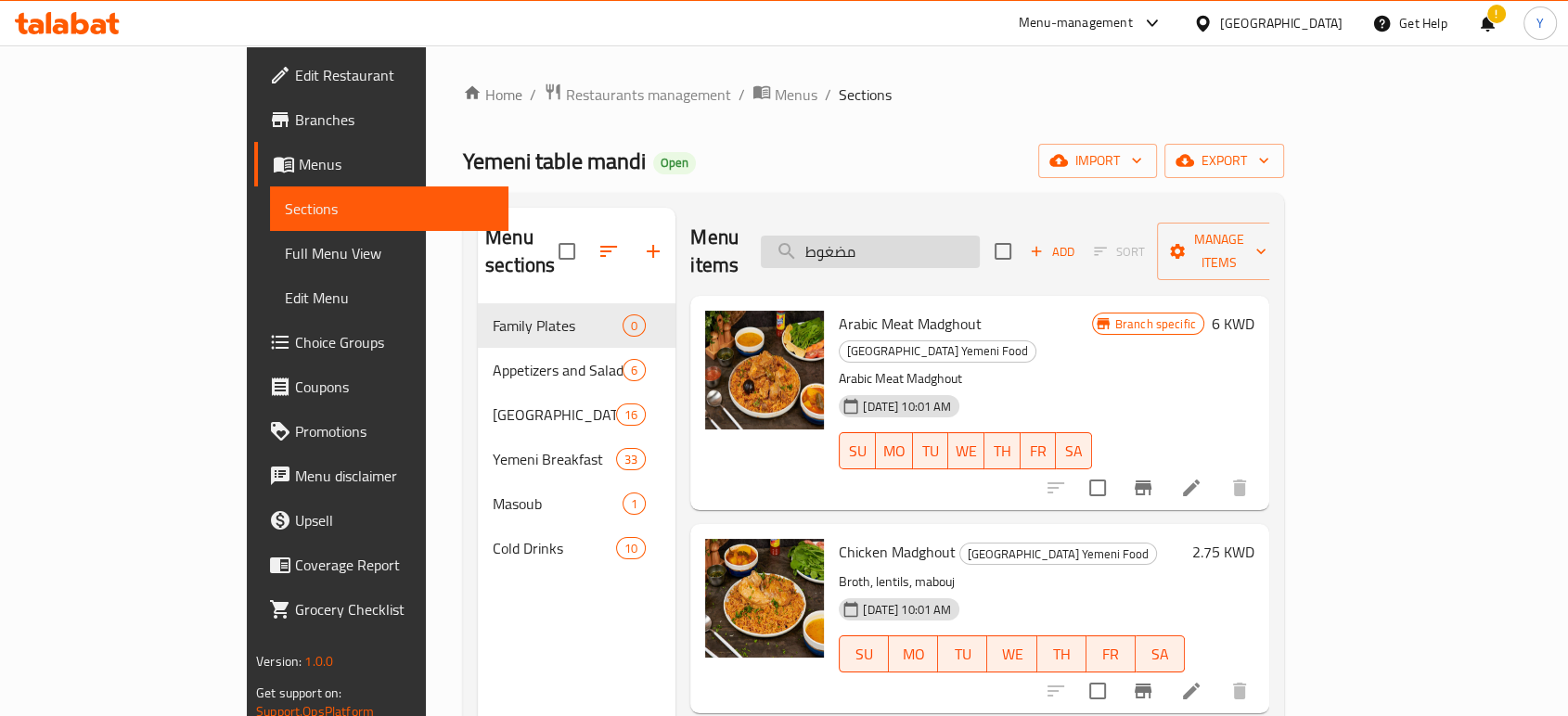
click at [952, 235] on input "مضغوط" at bounding box center [870, 251] width 219 height 33
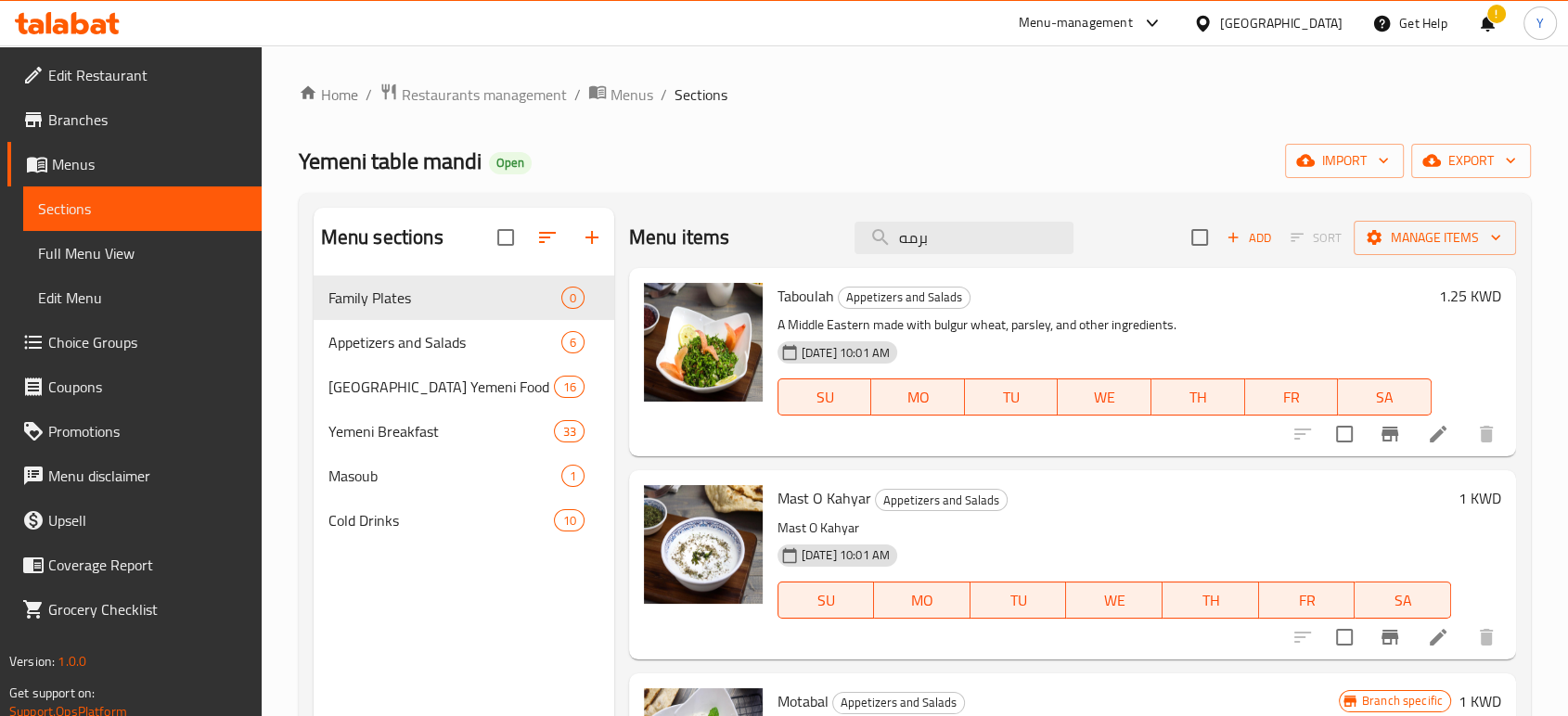
type input "برمه"
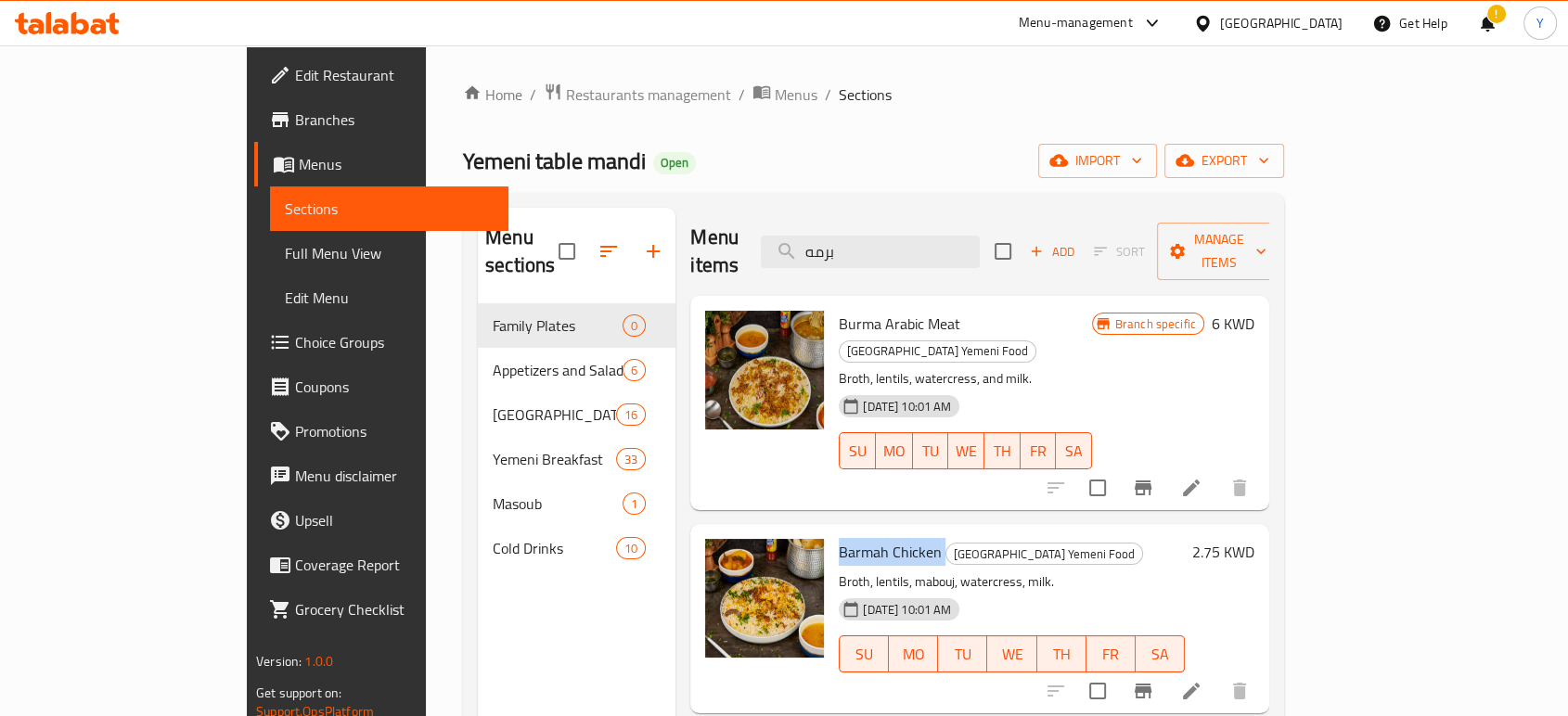
drag, startPoint x: 774, startPoint y: 504, endPoint x: 878, endPoint y: 500, distance: 104.1
click at [878, 531] on div "Barmah Chicken Kuwait Yemeni Food Broth, lentils, mabouj, watercress, milk. 23-…" at bounding box center [1011, 618] width 361 height 173
copy span "Barmah Chicken"
click at [566, 97] on span "Restaurants management" at bounding box center [648, 95] width 166 height 23
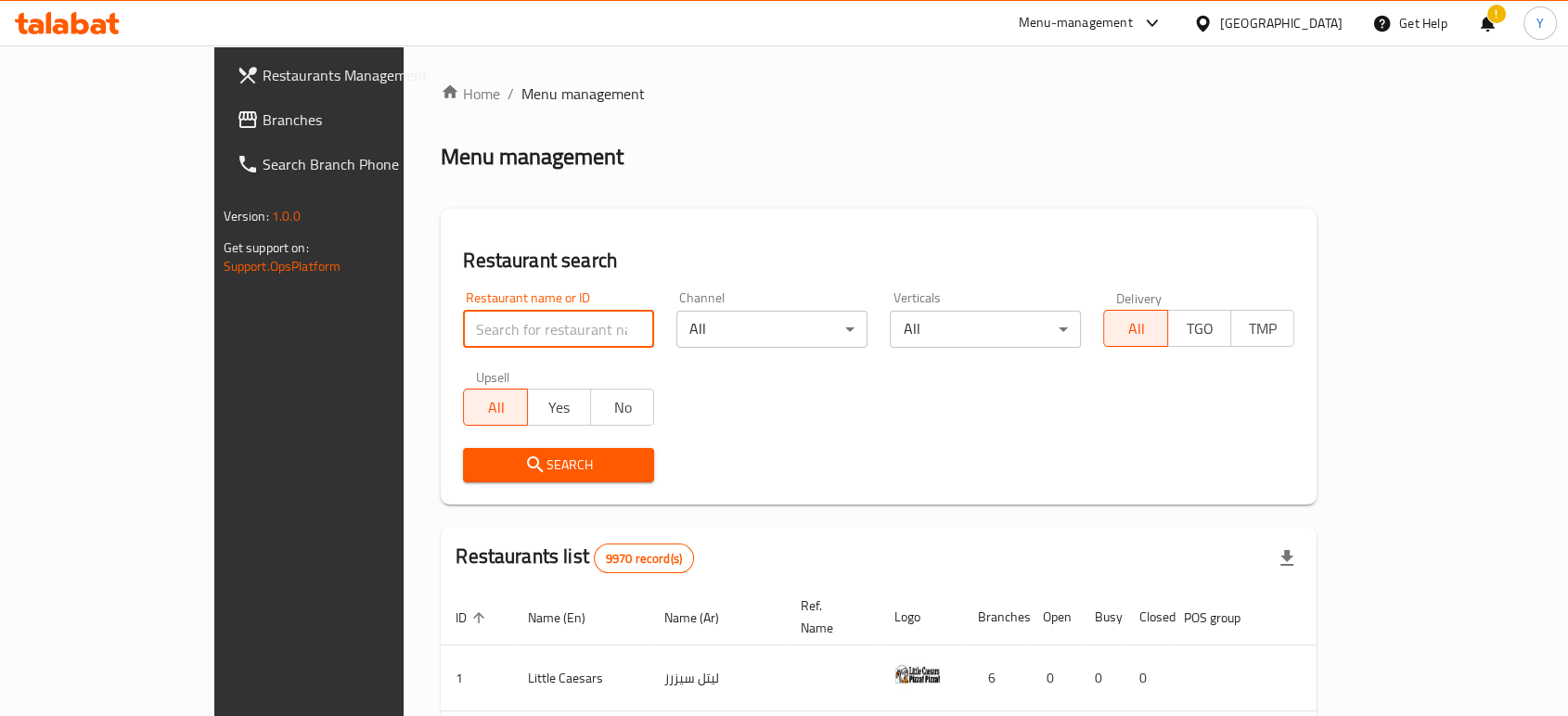
click at [470, 340] on input "search" at bounding box center [559, 329] width 191 height 37
type input "المائدة"
click button "Search" at bounding box center [559, 465] width 191 height 34
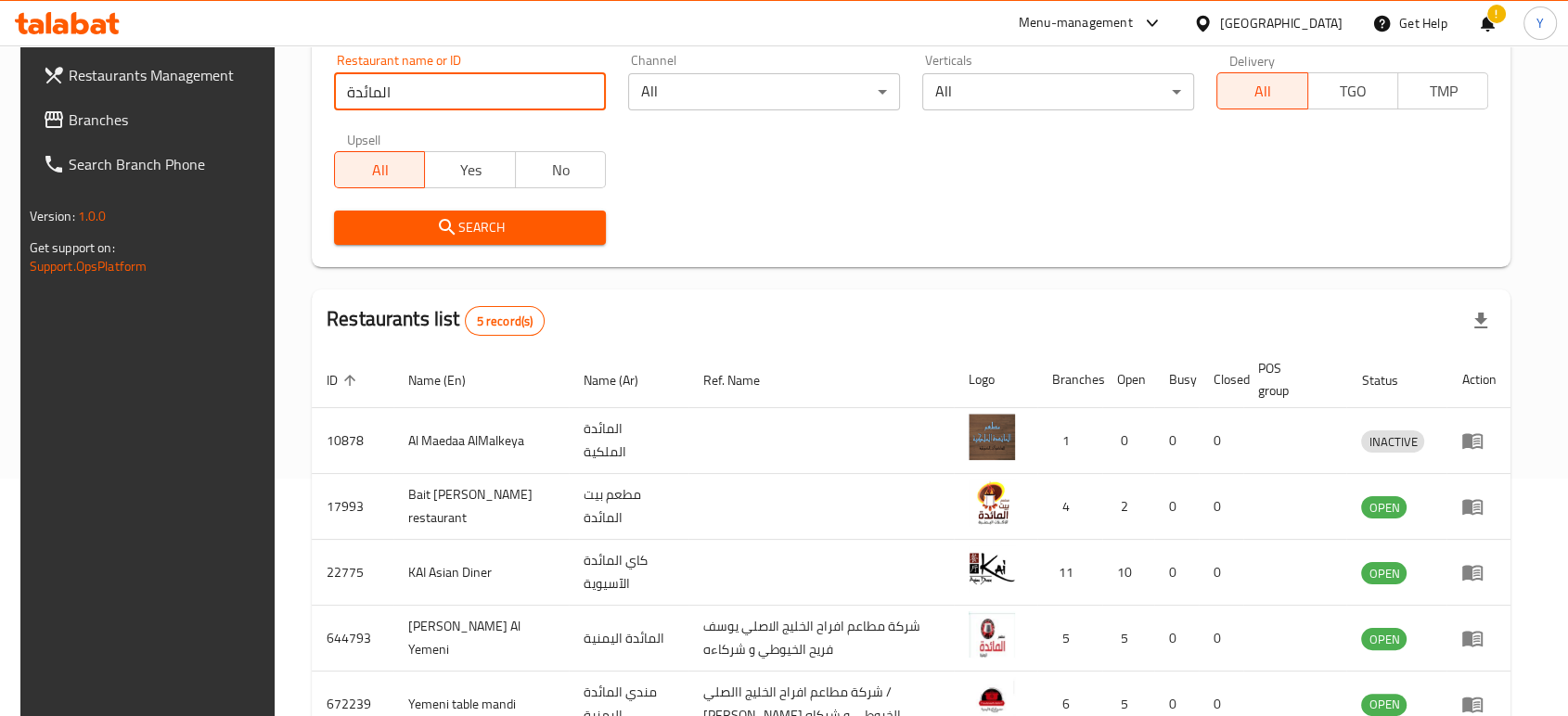
scroll to position [355, 0]
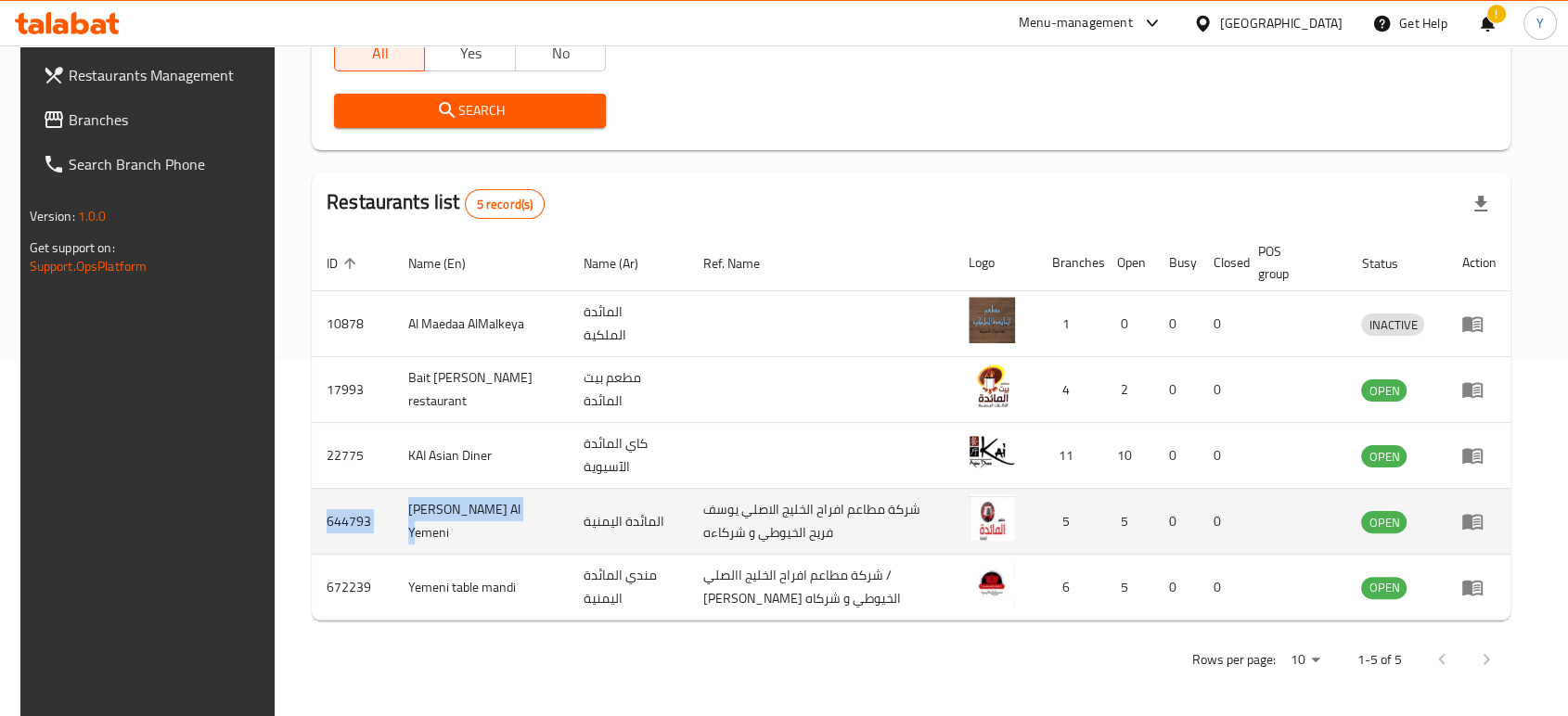
drag, startPoint x: 305, startPoint y: 511, endPoint x: 516, endPoint y: 529, distance: 211.8
click at [516, 529] on tr "644793 Al Maida Al Yemeni المائدة اليمنية شركة مطاعم افراح الخليج الاصلي يوسف ف…" at bounding box center [911, 521] width 1198 height 66
copy tr "644793 Al Maida Al Yemeni"
click at [1483, 517] on icon "enhanced table" at bounding box center [1472, 521] width 23 height 23
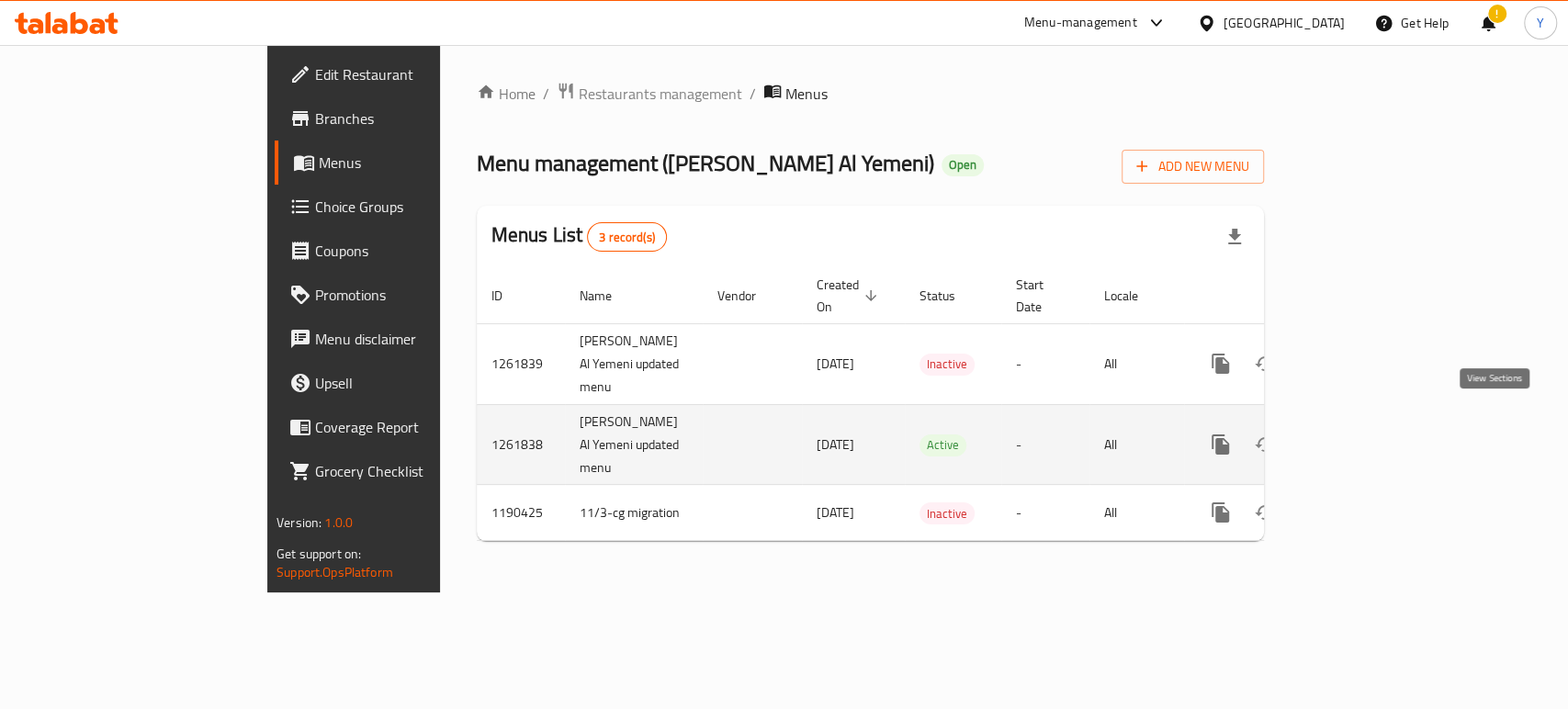
click at [1364, 433] on icon "enhanced table" at bounding box center [1352, 444] width 22 height 22
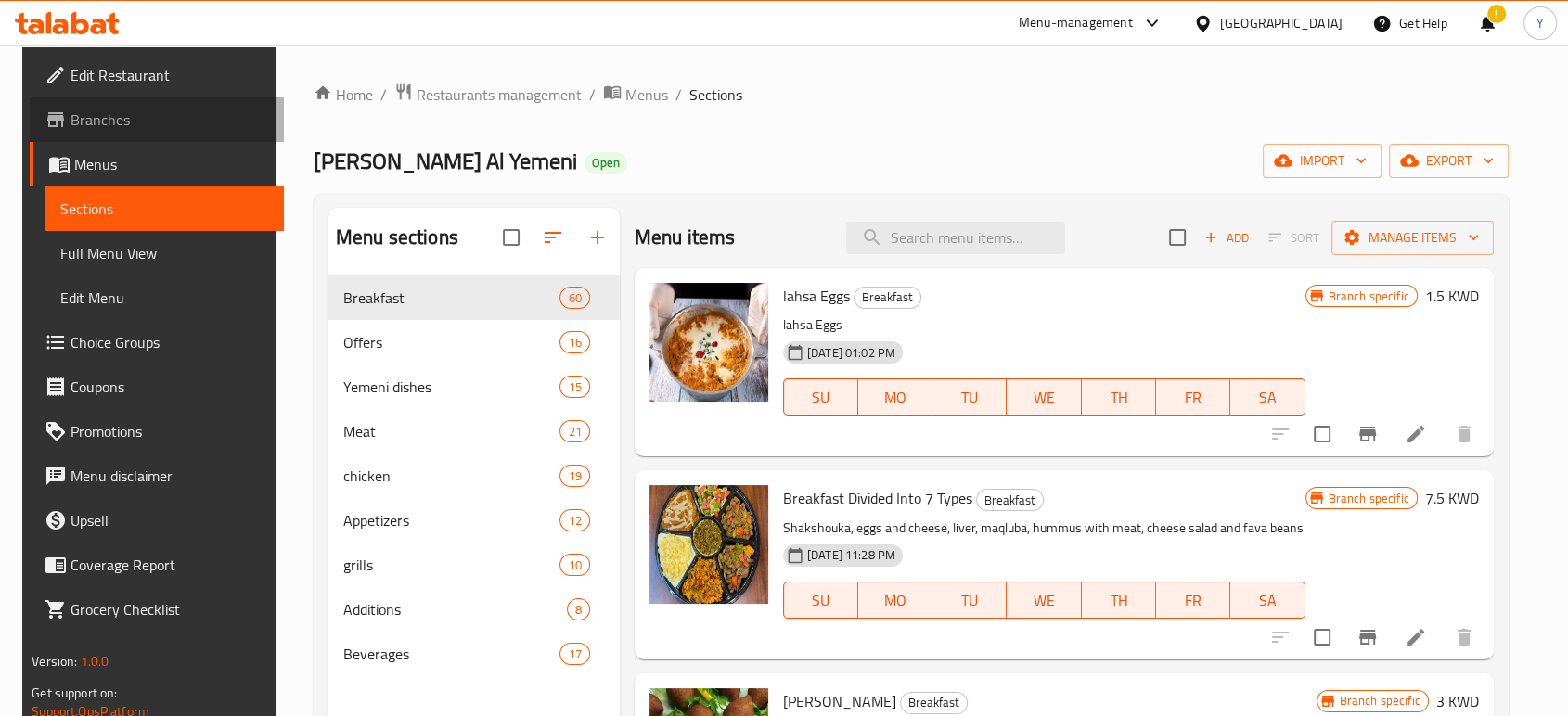
click at [110, 115] on span "Branches" at bounding box center [170, 119] width 198 height 23
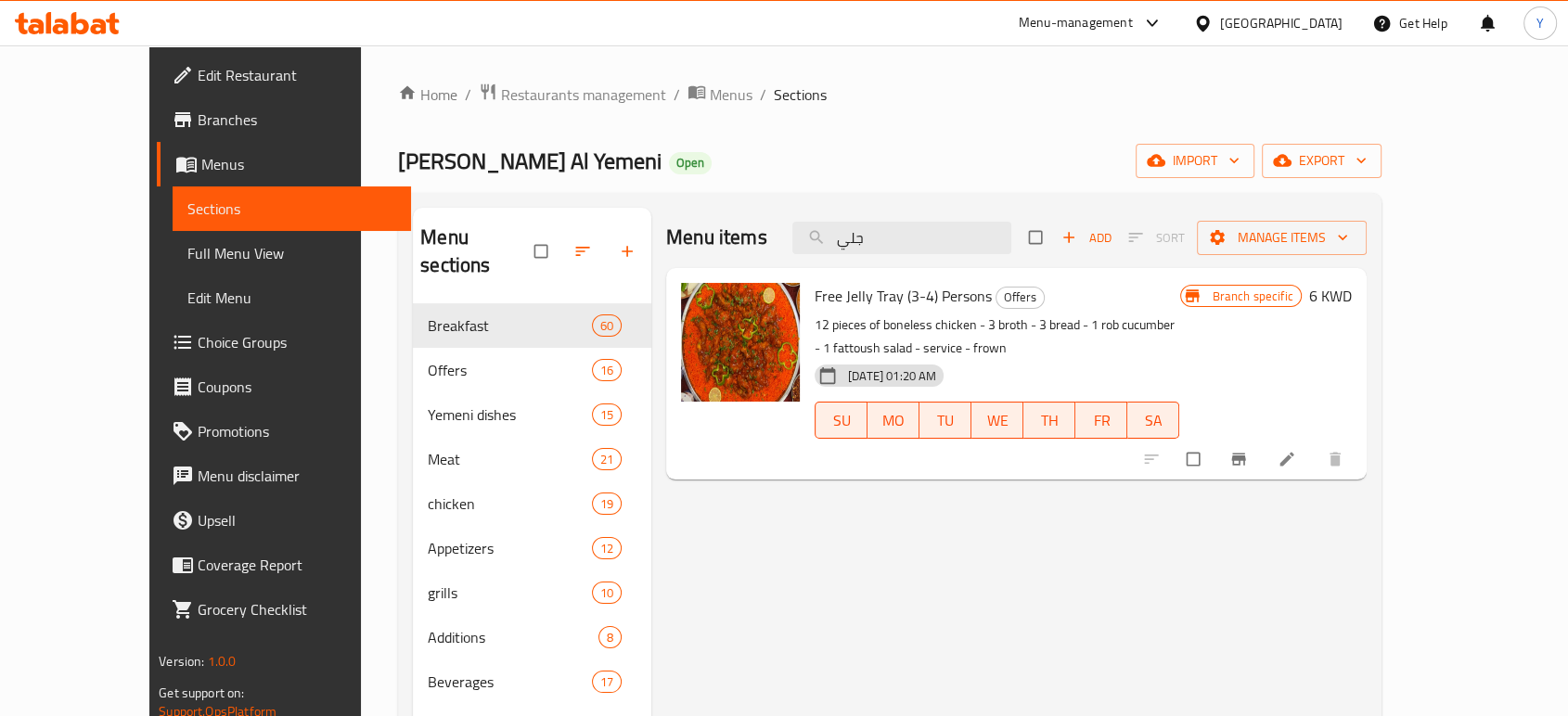
click at [807, 293] on div "Free Jelly Tray (3-4) Persons Offers 12 pieces of boneless chicken - 3 broth - …" at bounding box center [996, 374] width 379 height 197
click at [919, 244] on input "جلي" at bounding box center [902, 237] width 219 height 33
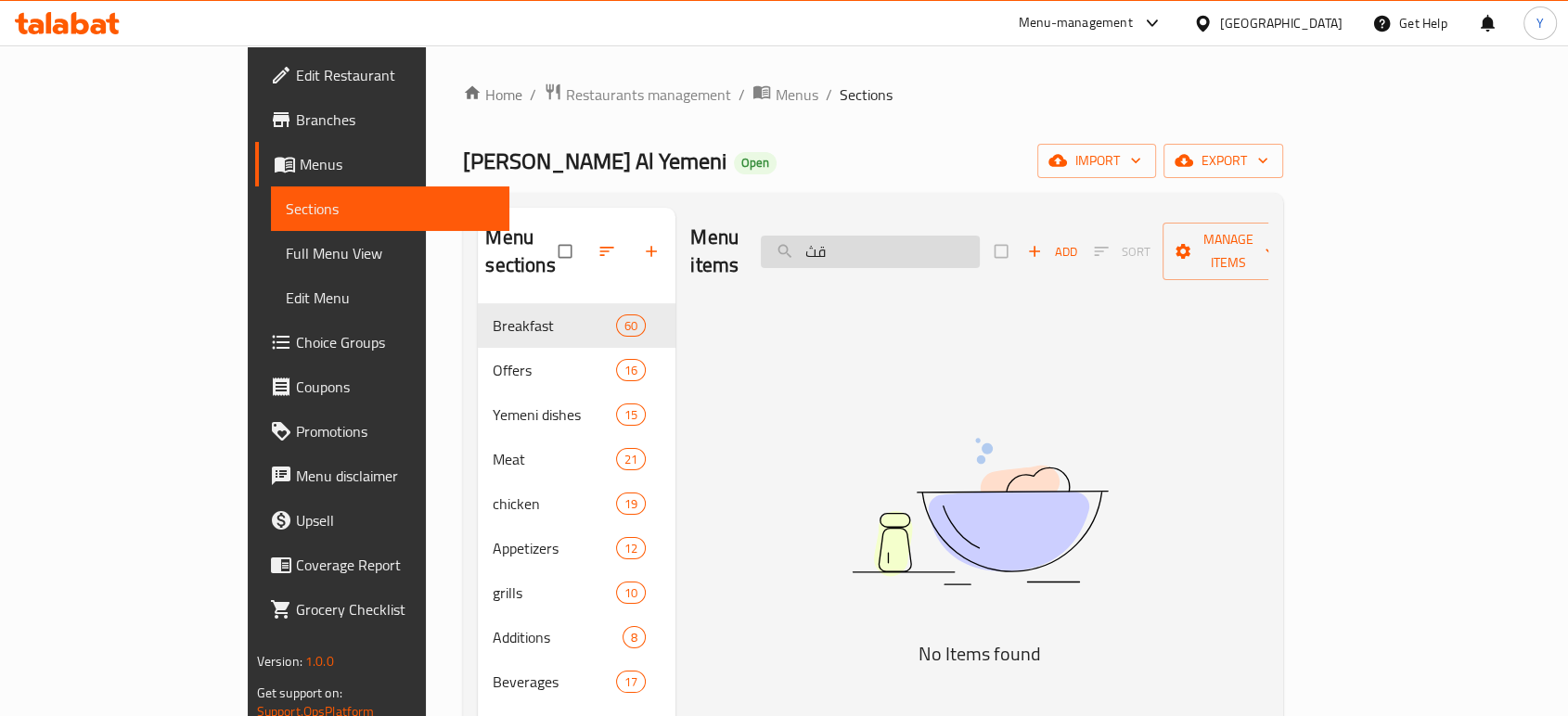
click at [924, 238] on input "قث" at bounding box center [870, 251] width 219 height 33
type input "ب"
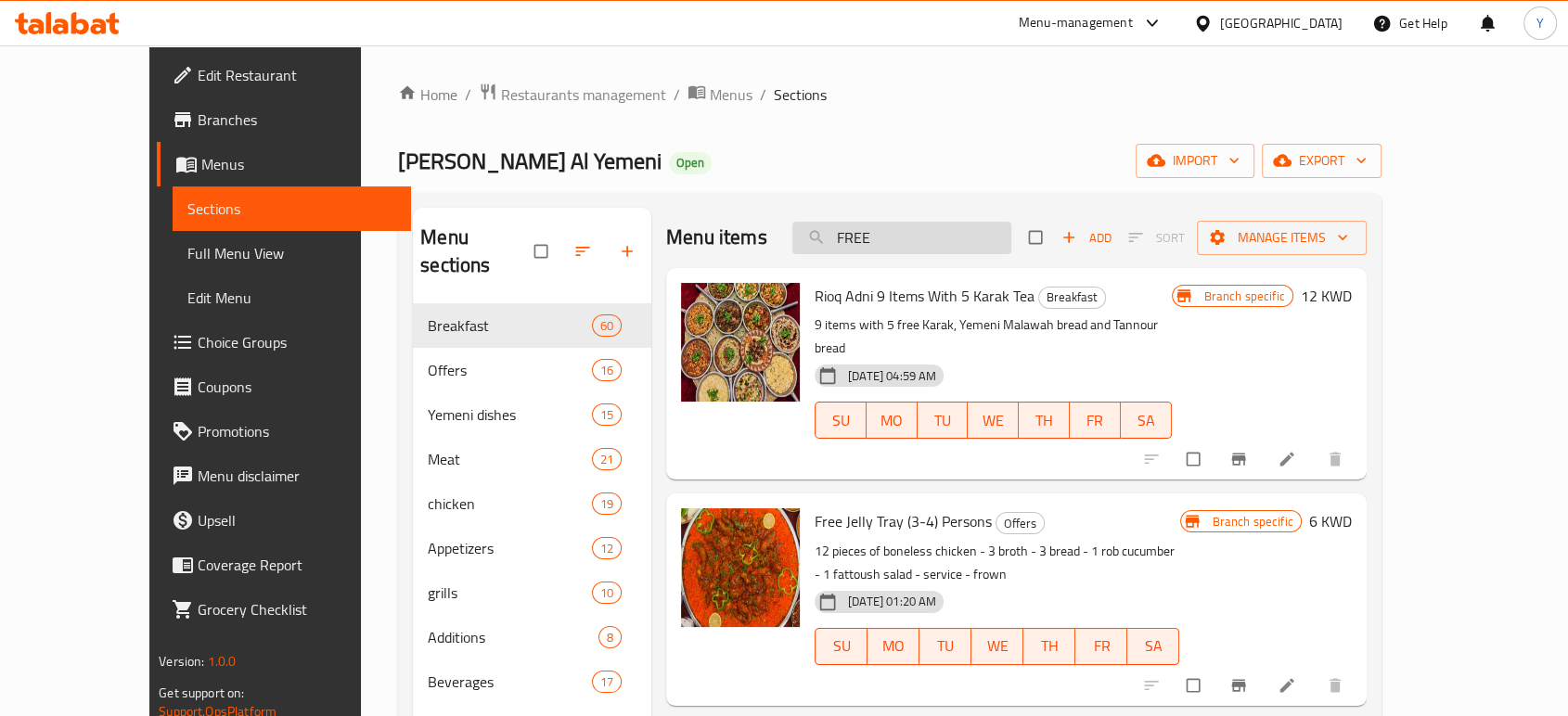
click at [922, 229] on input "FREE" at bounding box center [902, 237] width 219 height 33
click at [922, 229] on input "G" at bounding box center [902, 237] width 219 height 33
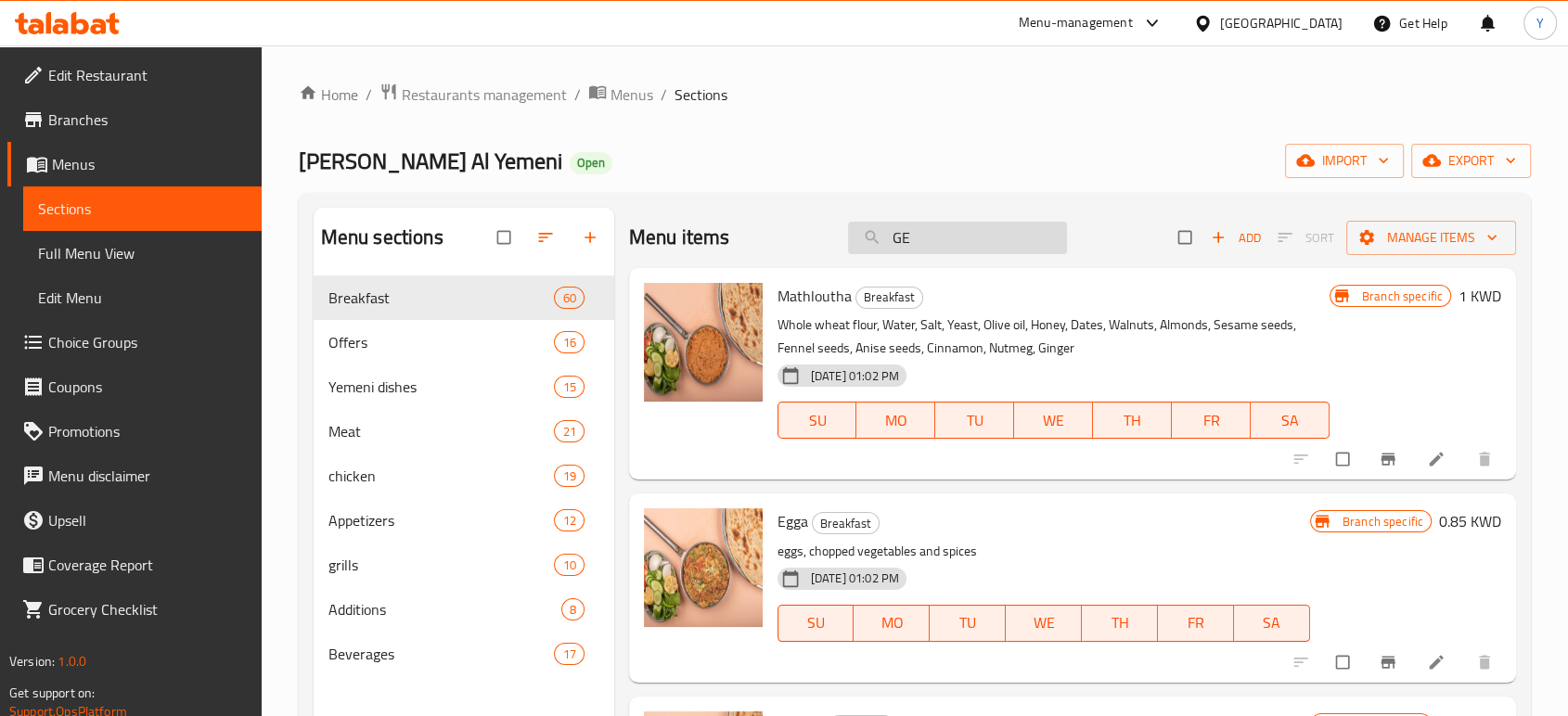
type input "G"
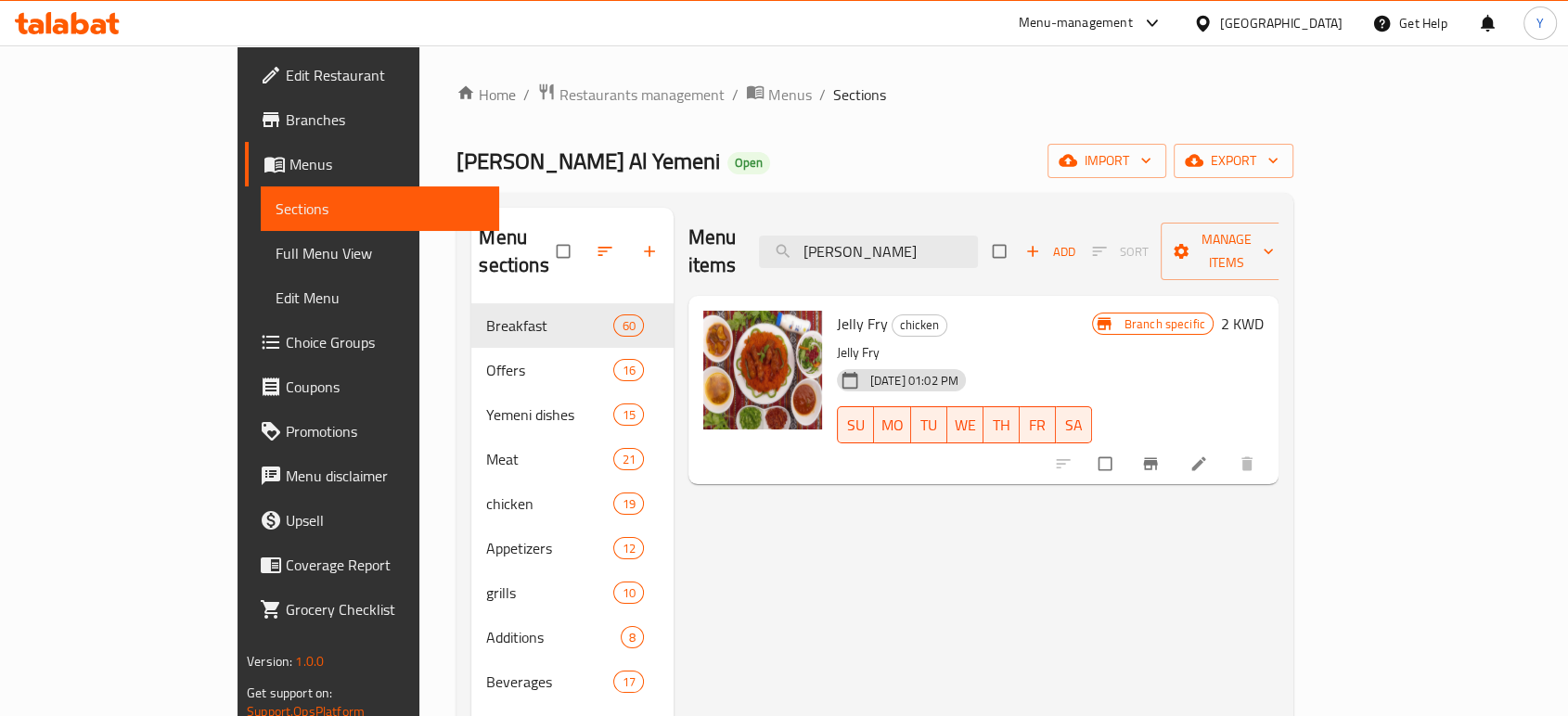
click at [837, 309] on span "Jelly Fry" at bounding box center [862, 323] width 51 height 28
copy span "Jelly"
click at [966, 236] on input "[PERSON_NAME]" at bounding box center [868, 251] width 219 height 33
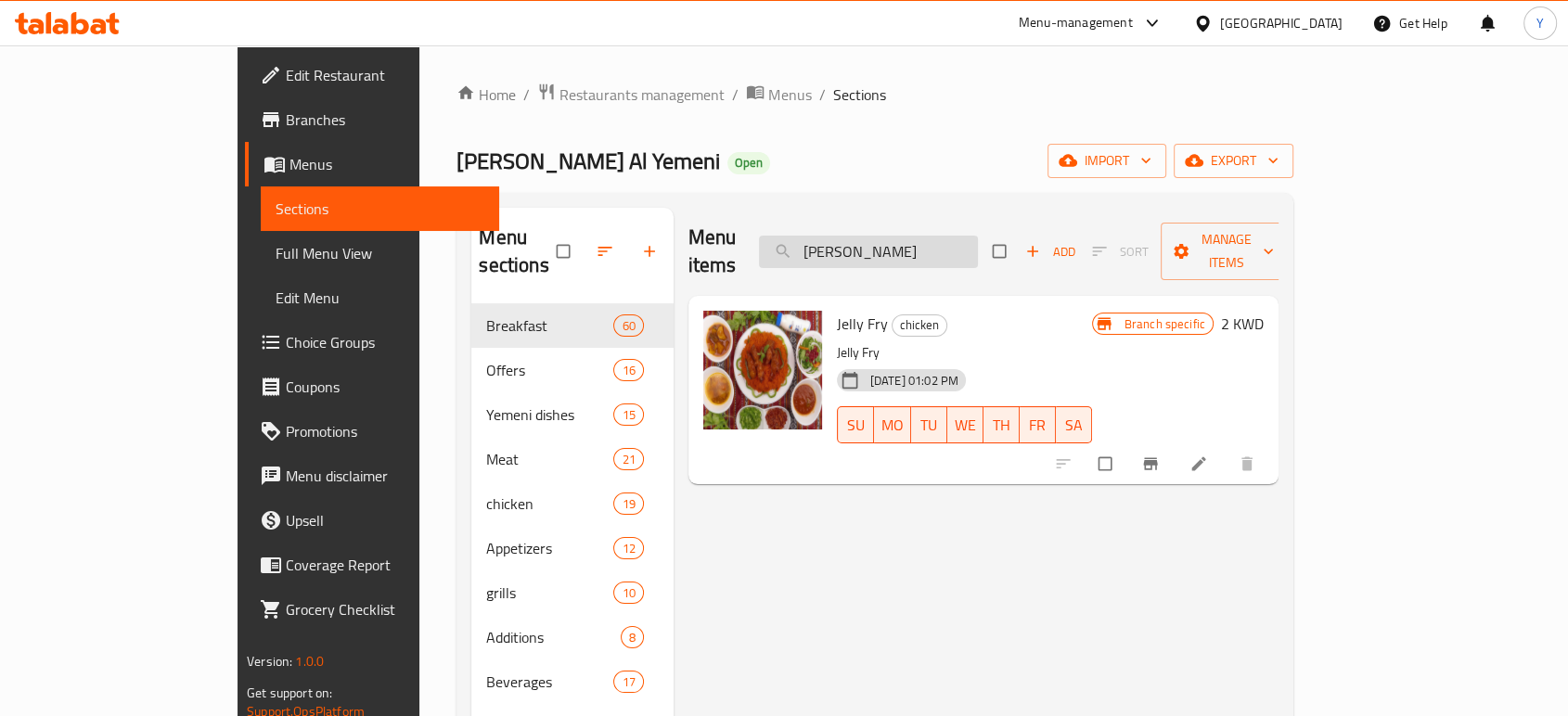
click at [966, 236] on input "[PERSON_NAME]" at bounding box center [868, 251] width 219 height 33
paste input "Jelly"
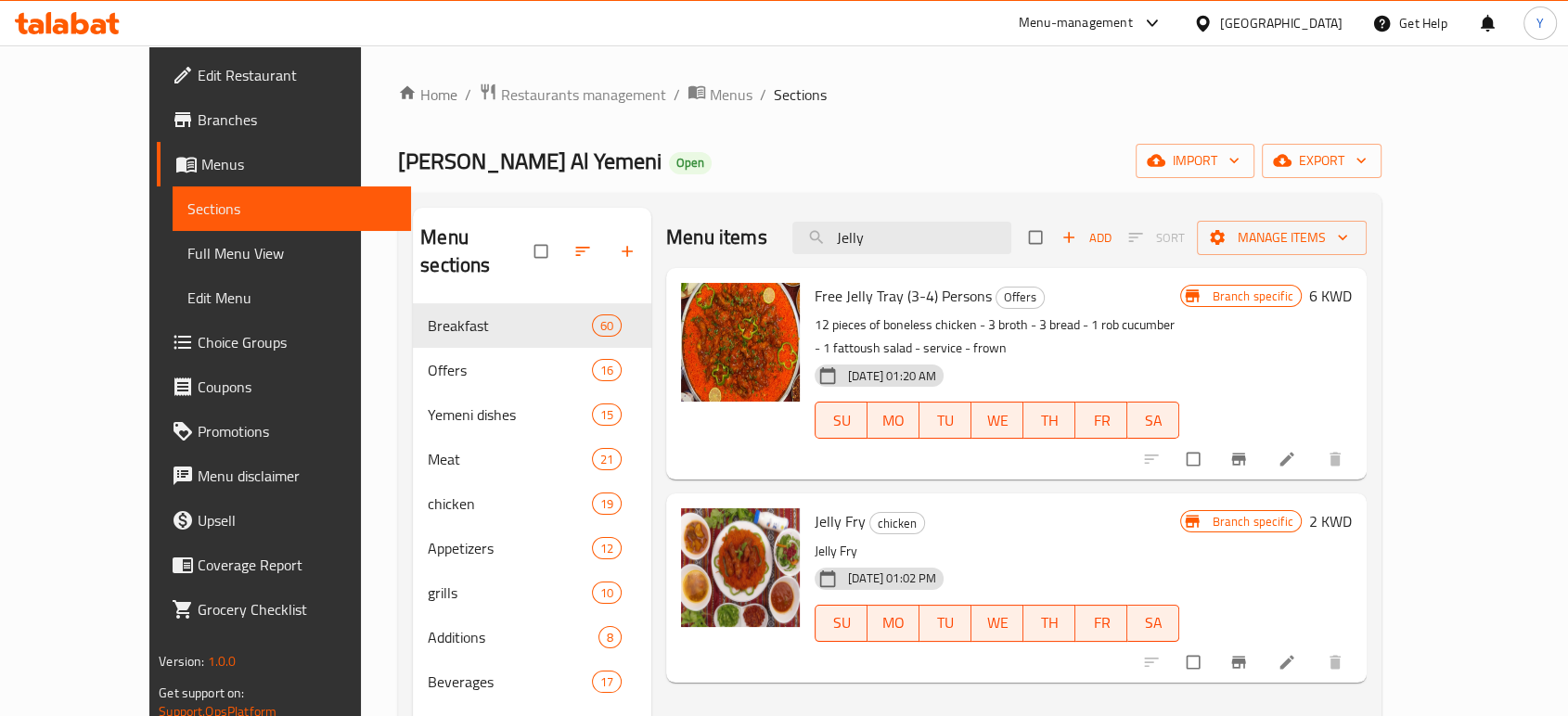
click at [814, 507] on span "Jelly Fry" at bounding box center [840, 521] width 51 height 28
copy h6 "Jelly Fry"
click at [952, 232] on input "Jelly" at bounding box center [902, 237] width 219 height 33
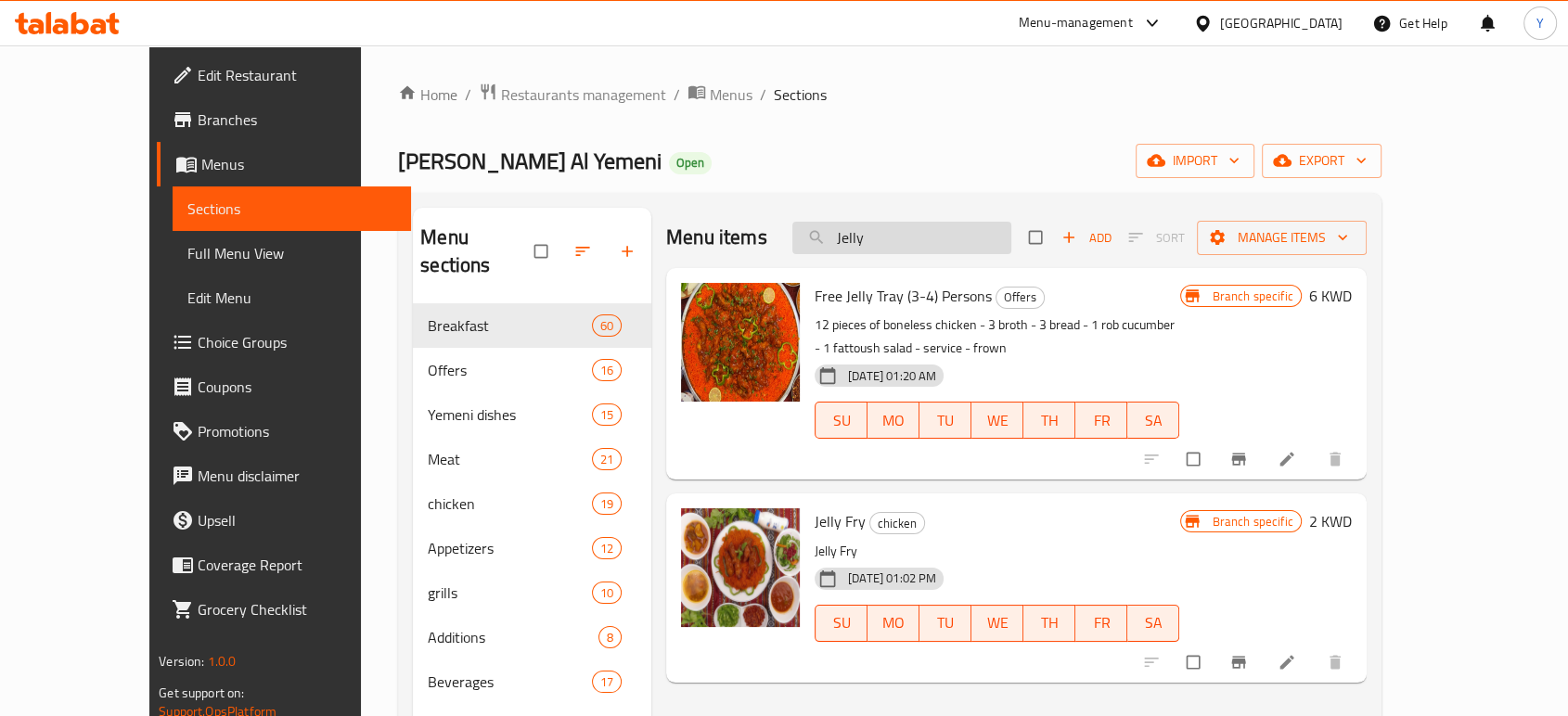
click at [952, 232] on input "Jelly" at bounding box center [902, 237] width 219 height 33
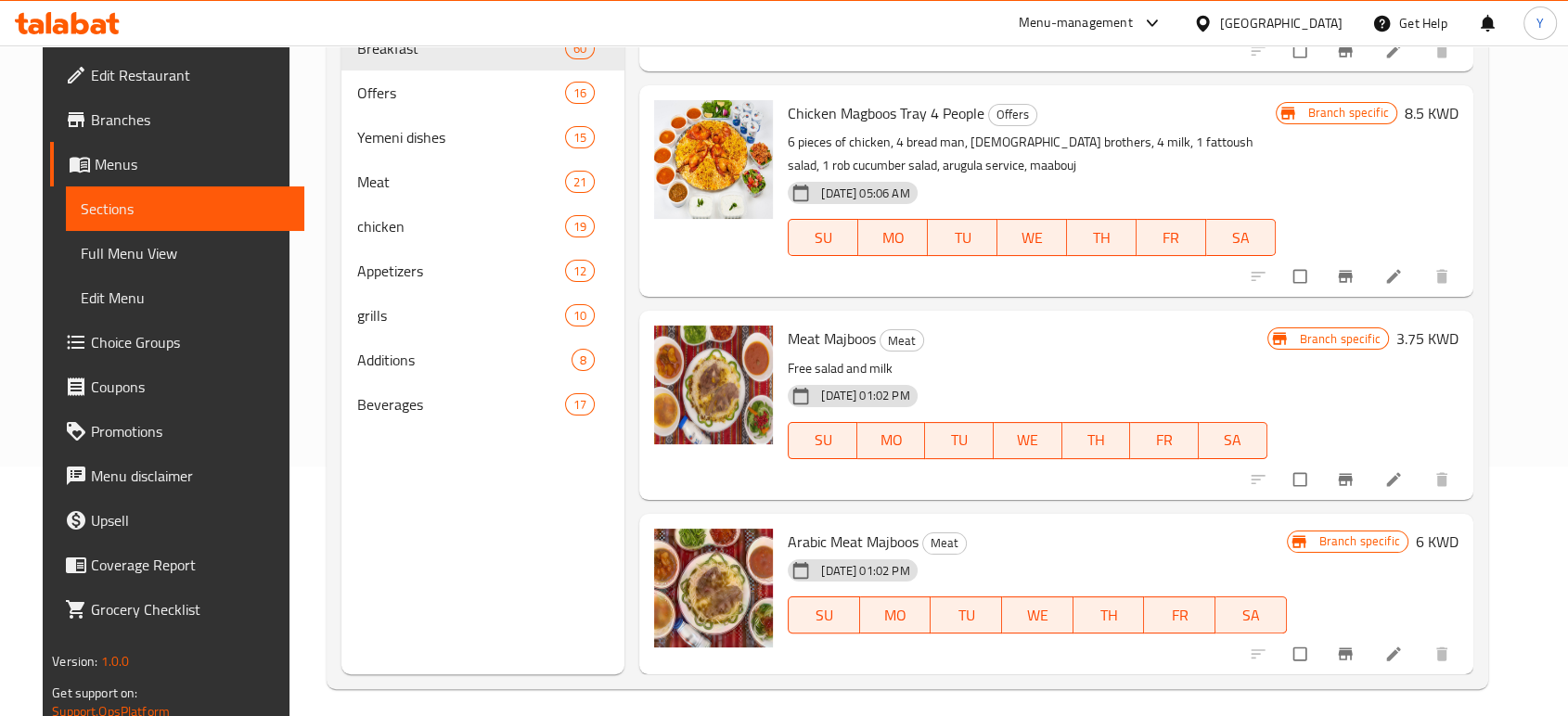
scroll to position [260, 0]
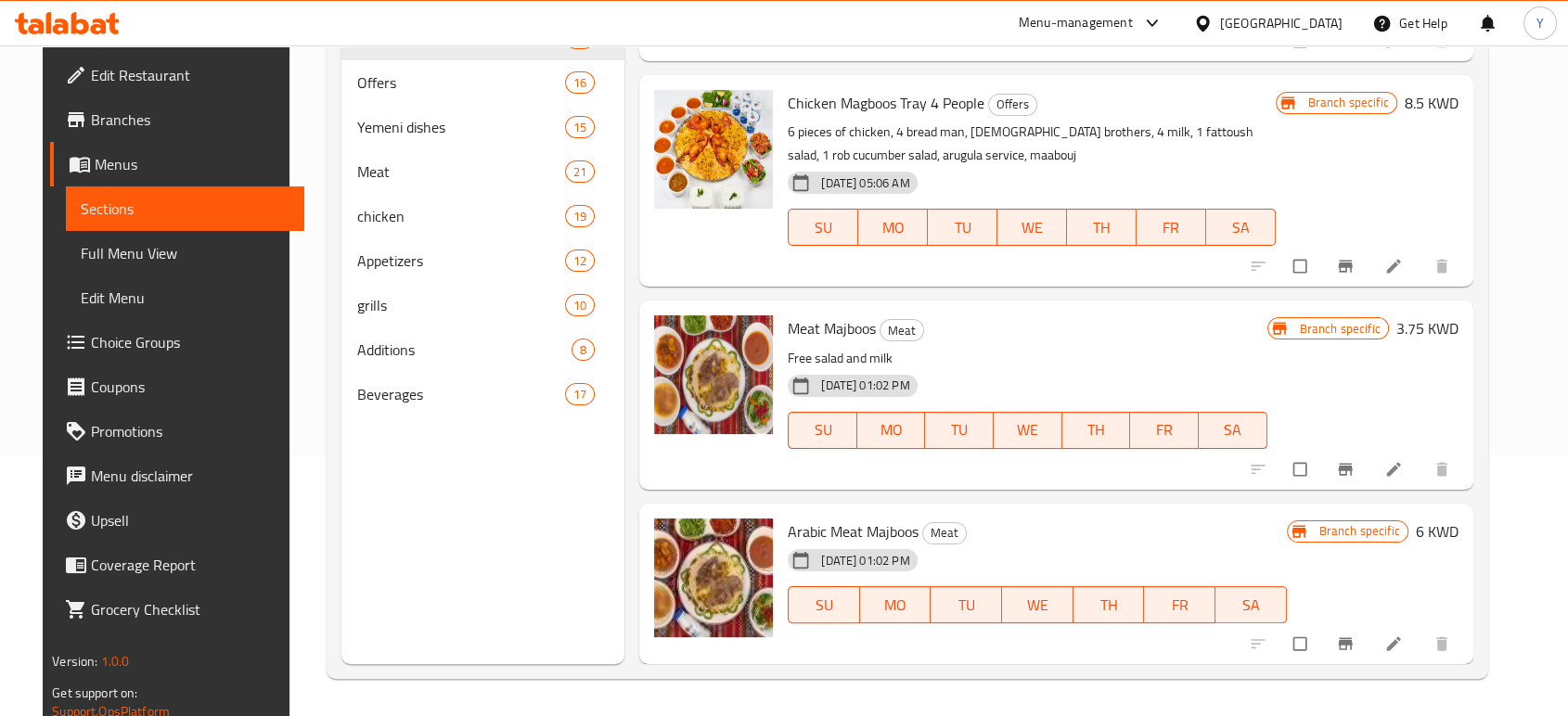
type input "مجبوس"
click at [789, 534] on span "Arabic Meat Majboos" at bounding box center [852, 531] width 131 height 28
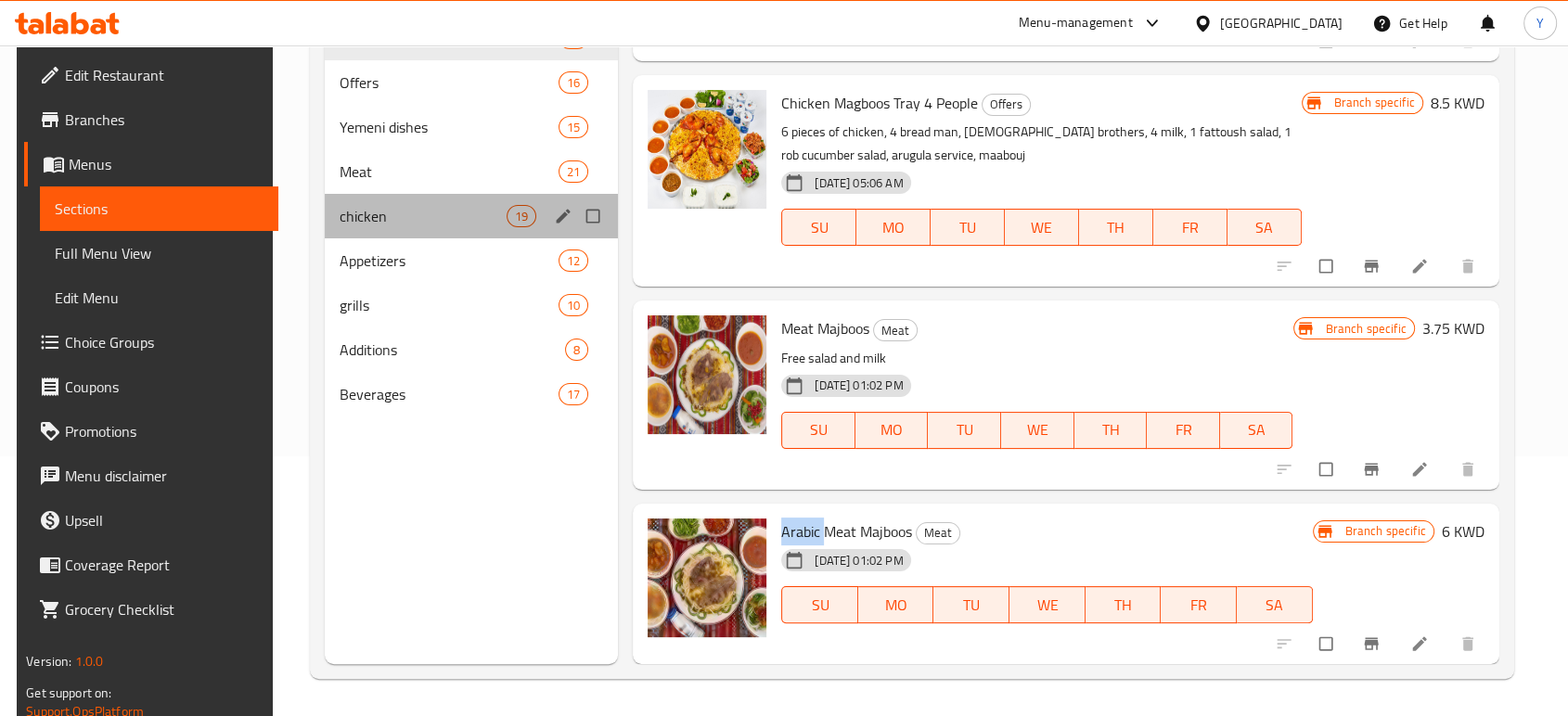
click at [393, 228] on div "chicken 19" at bounding box center [470, 216] width 293 height 44
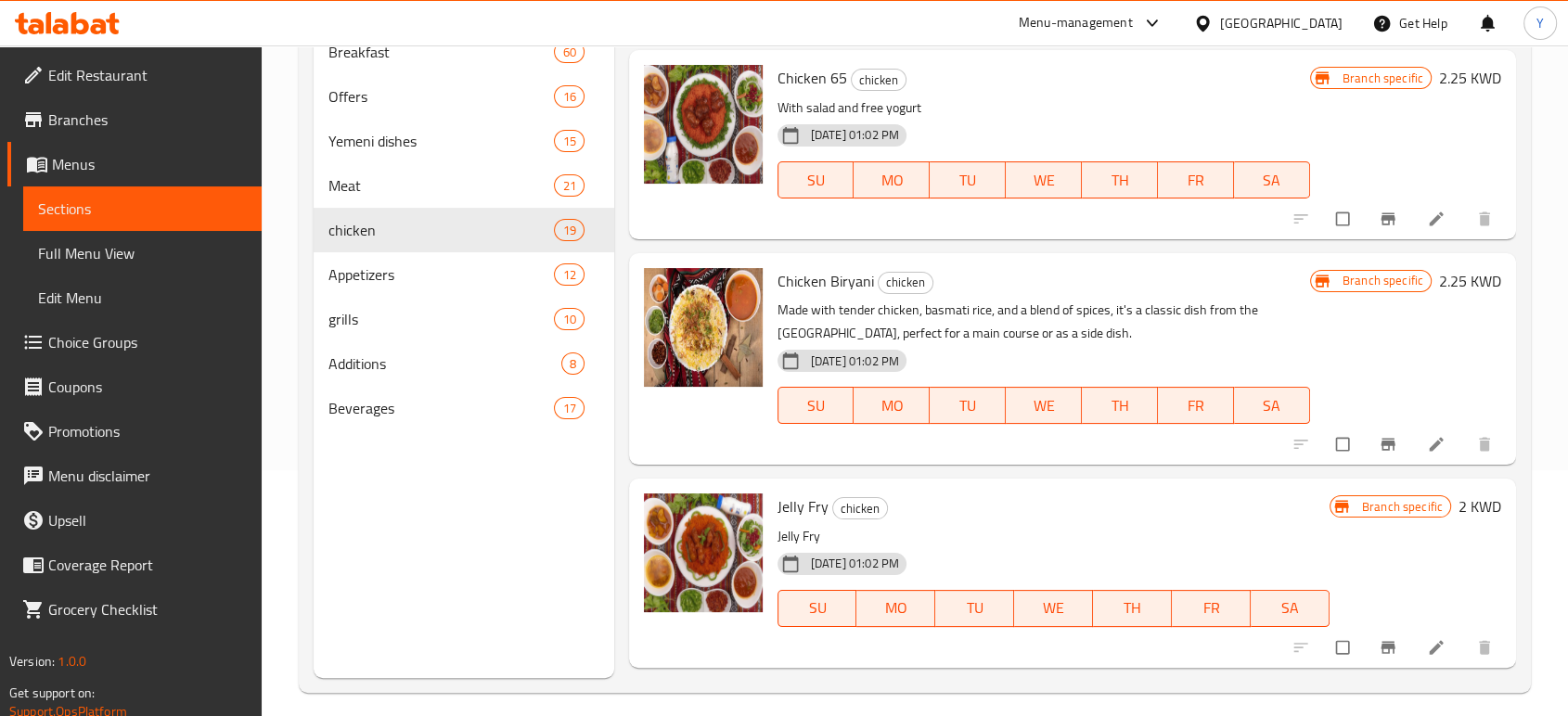
scroll to position [170, 0]
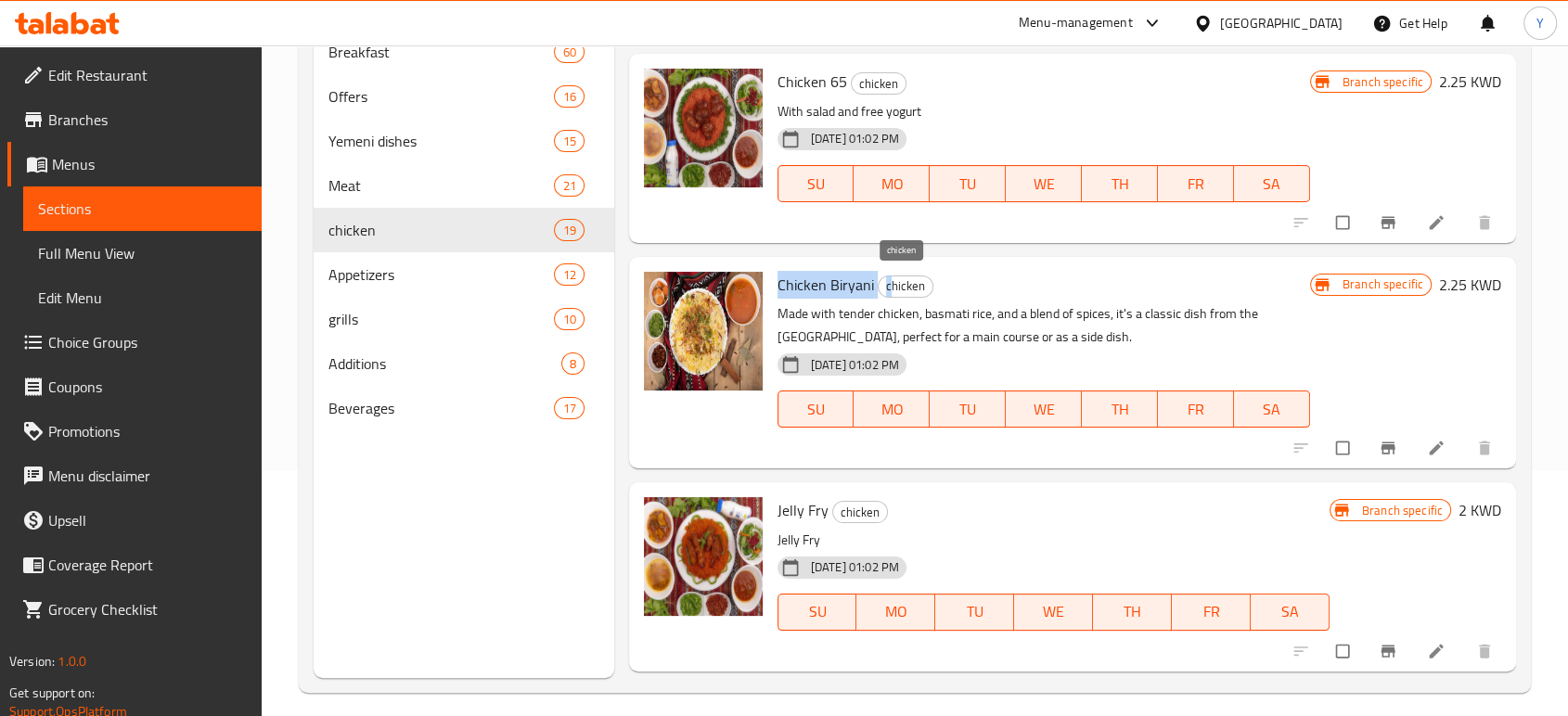
drag, startPoint x: 771, startPoint y: 280, endPoint x: 887, endPoint y: 288, distance: 116.3
click at [887, 288] on div "Chicken Biryani chicken Made with tender chicken, basmati rice, and a blend of …" at bounding box center [1043, 362] width 547 height 197
copy h6 "Chicken Biryani c"
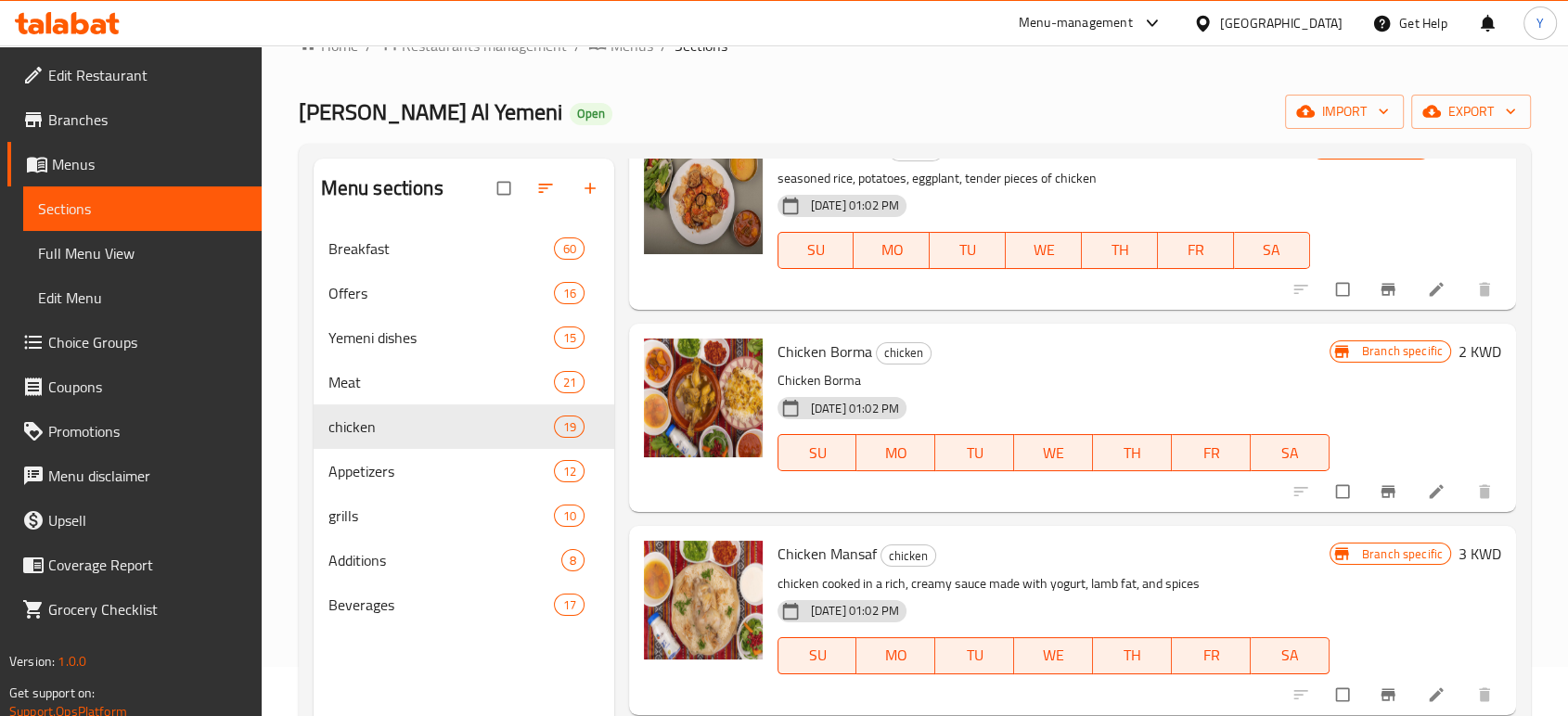
scroll to position [1986, 0]
click at [1381, 498] on span "Branch-specific-item" at bounding box center [1390, 490] width 23 height 19
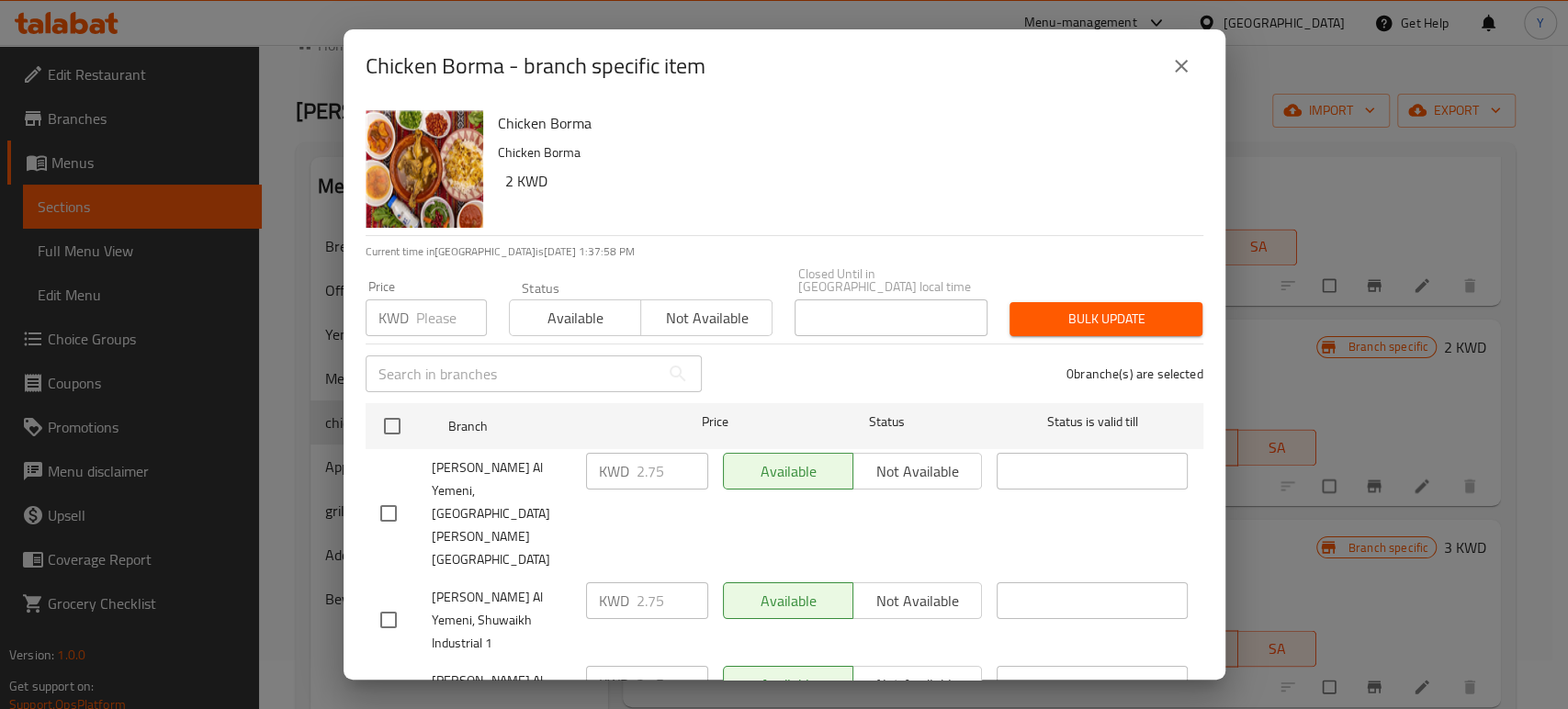
click at [1182, 64] on icon "close" at bounding box center [1181, 65] width 13 height 13
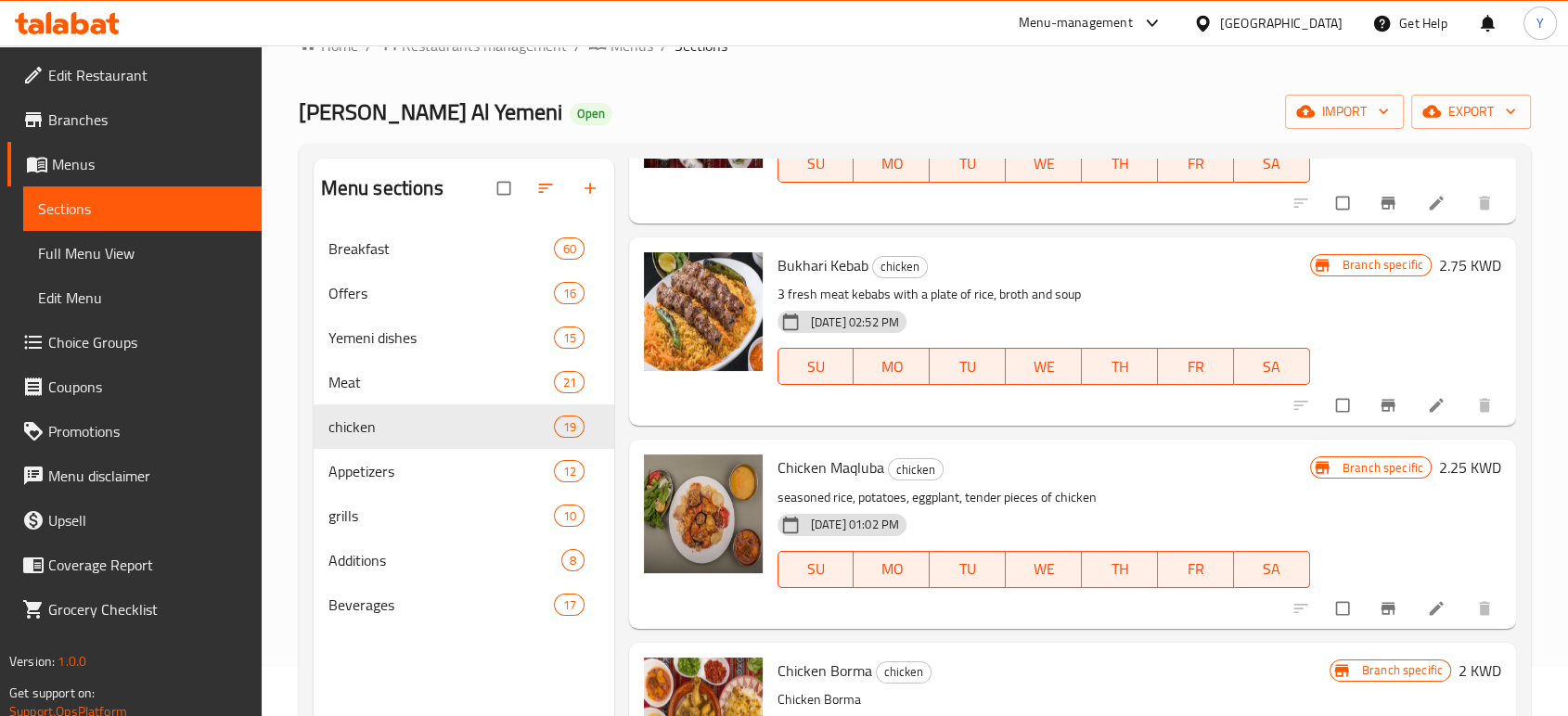
scroll to position [1665, 0]
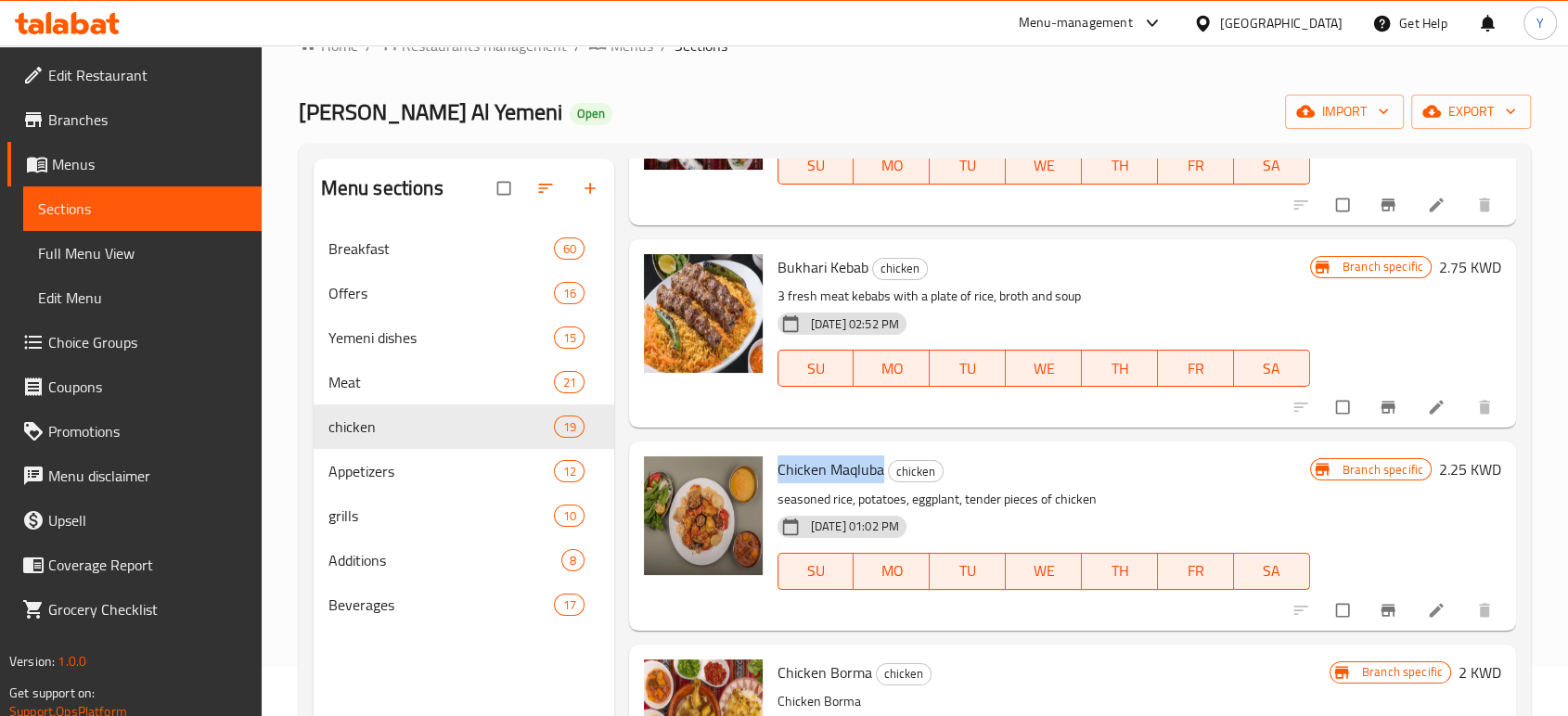
drag, startPoint x: 780, startPoint y: 466, endPoint x: 882, endPoint y: 467, distance: 102.0
click at [882, 467] on h6 "Chicken Maqluba chicken" at bounding box center [1044, 469] width 532 height 26
copy span "Chicken Maqluba"
